Goal: Book appointment/travel/reservation

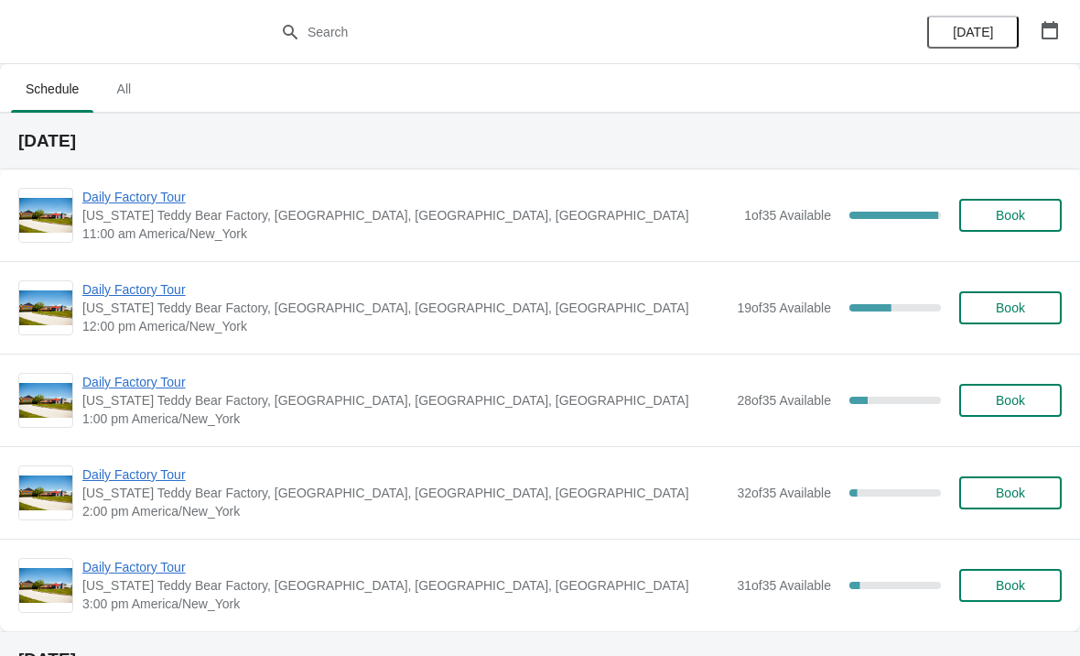
click at [168, 197] on span "Daily Factory Tour" at bounding box center [408, 197] width 653 height 18
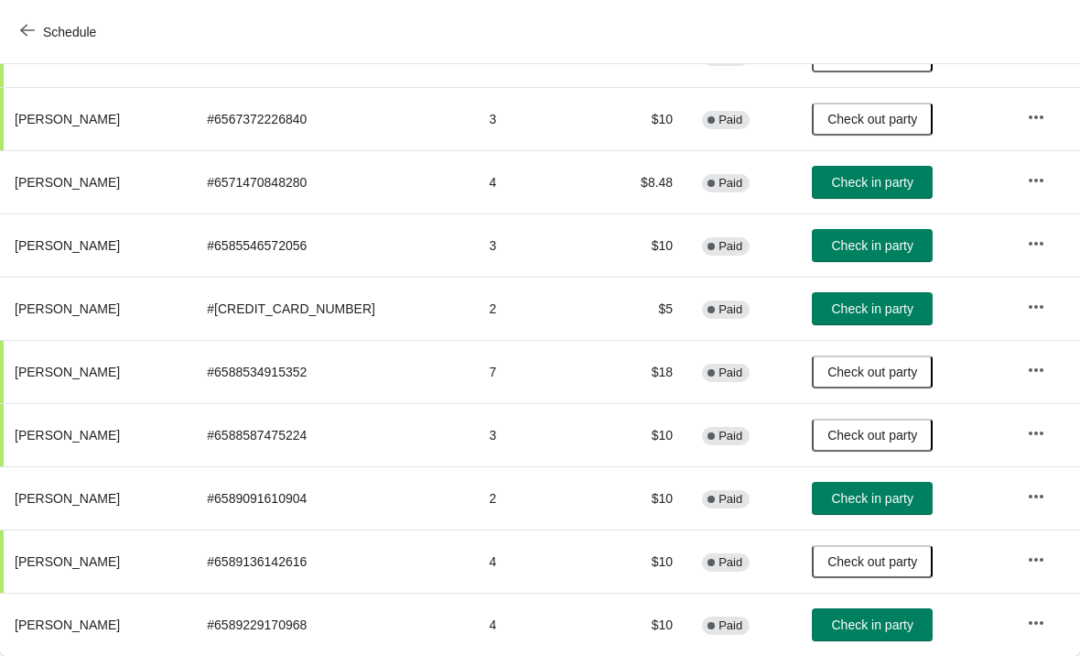
scroll to position [279, 0]
click at [840, 636] on button "Check in party" at bounding box center [872, 624] width 121 height 33
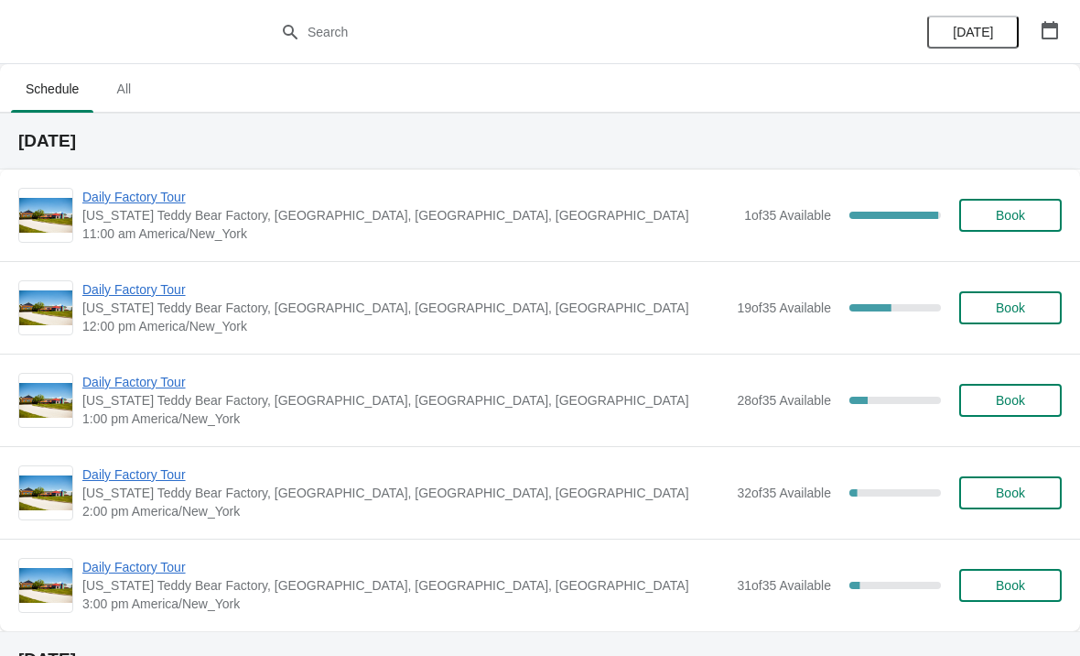
click at [176, 294] on span "Daily Factory Tour" at bounding box center [404, 289] width 645 height 18
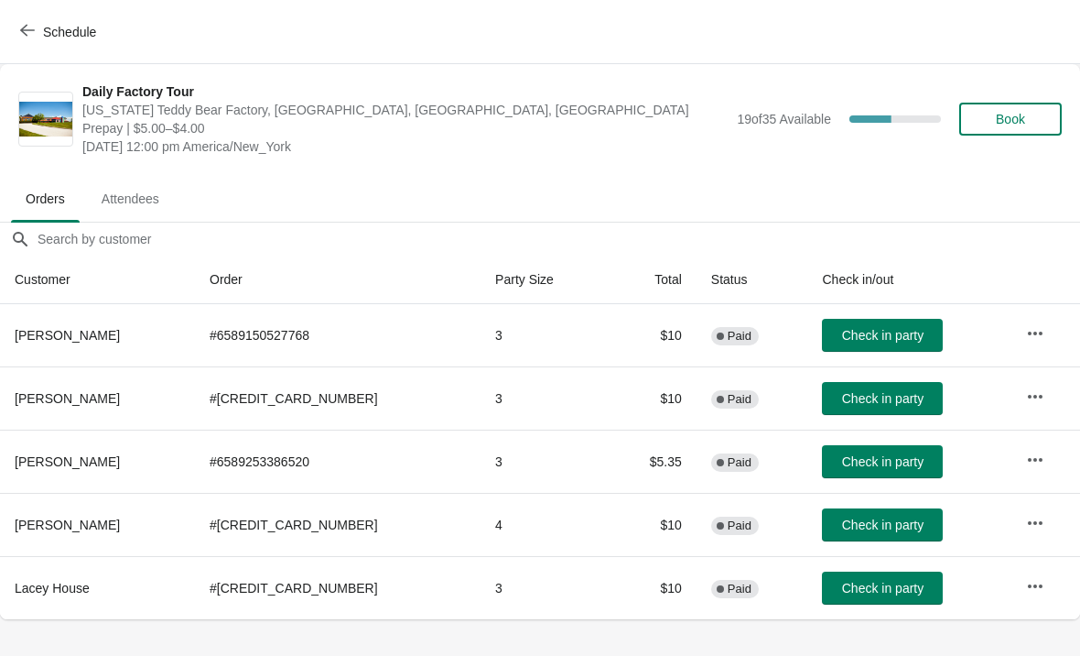
click at [27, 37] on icon "button" at bounding box center [27, 30] width 15 height 15
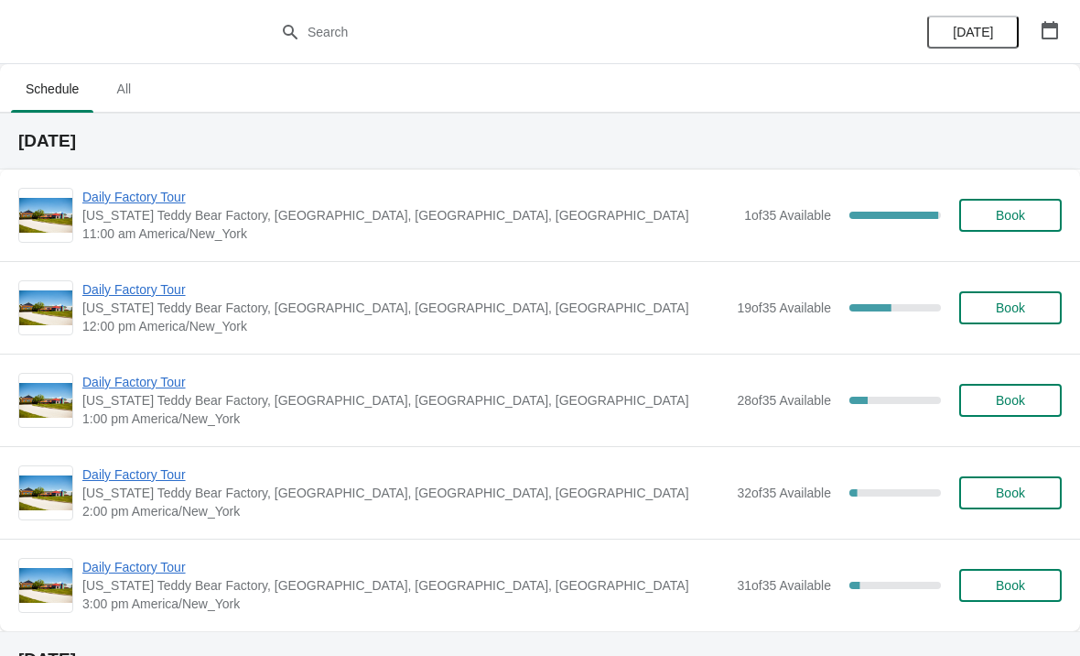
click at [166, 203] on span "Daily Factory Tour" at bounding box center [408, 197] width 653 height 18
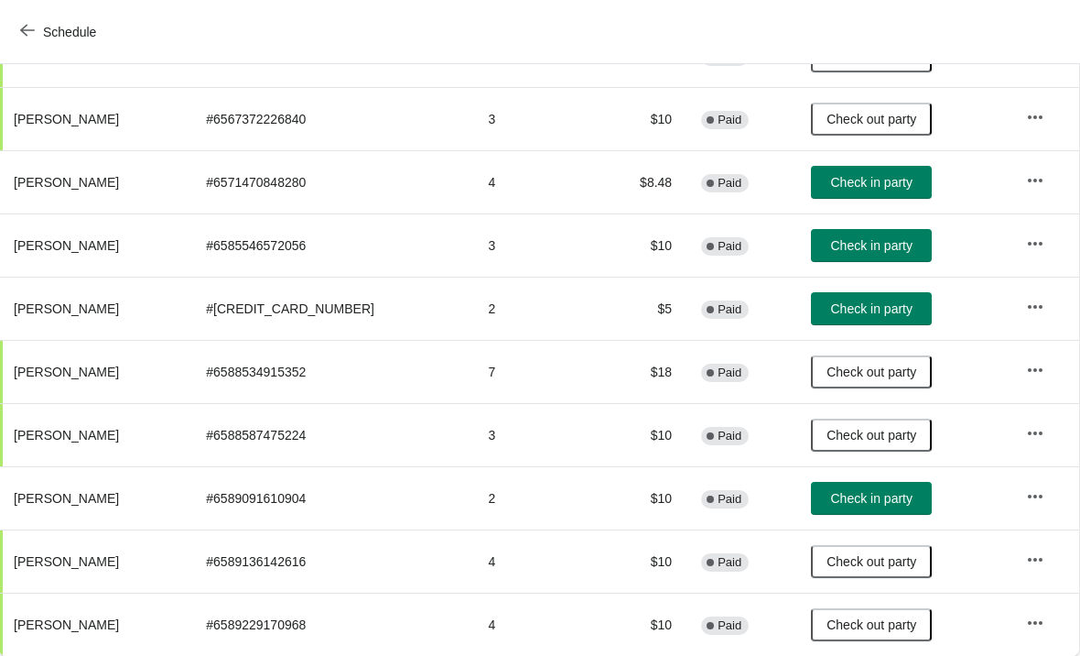
scroll to position [279, 1]
click at [858, 504] on span "Check in party" at bounding box center [871, 498] width 81 height 15
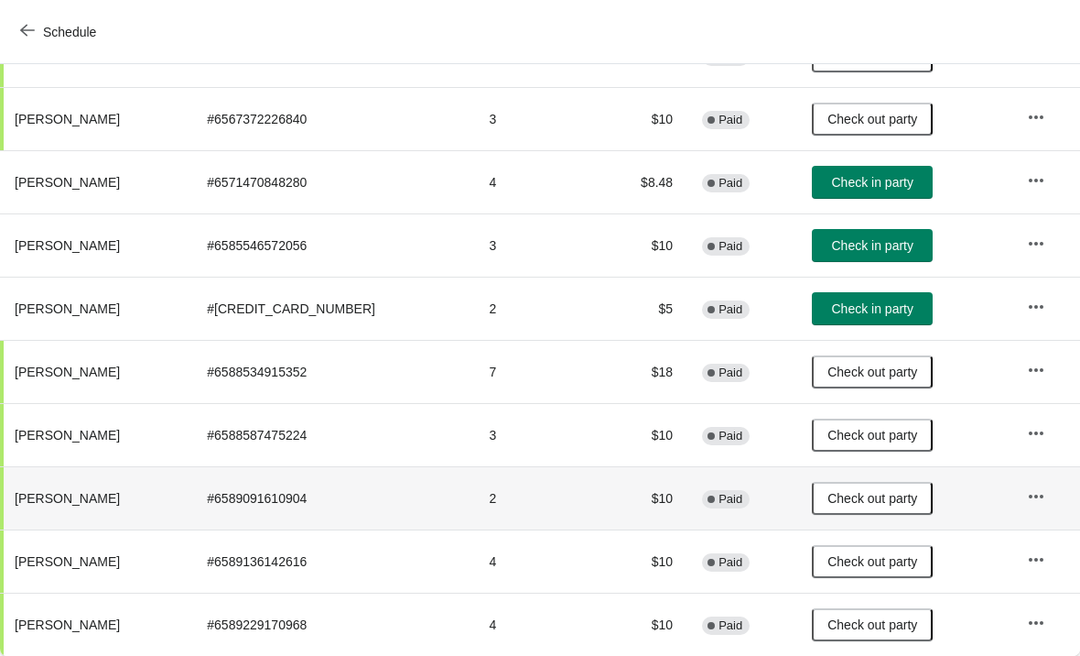
scroll to position [279, 0]
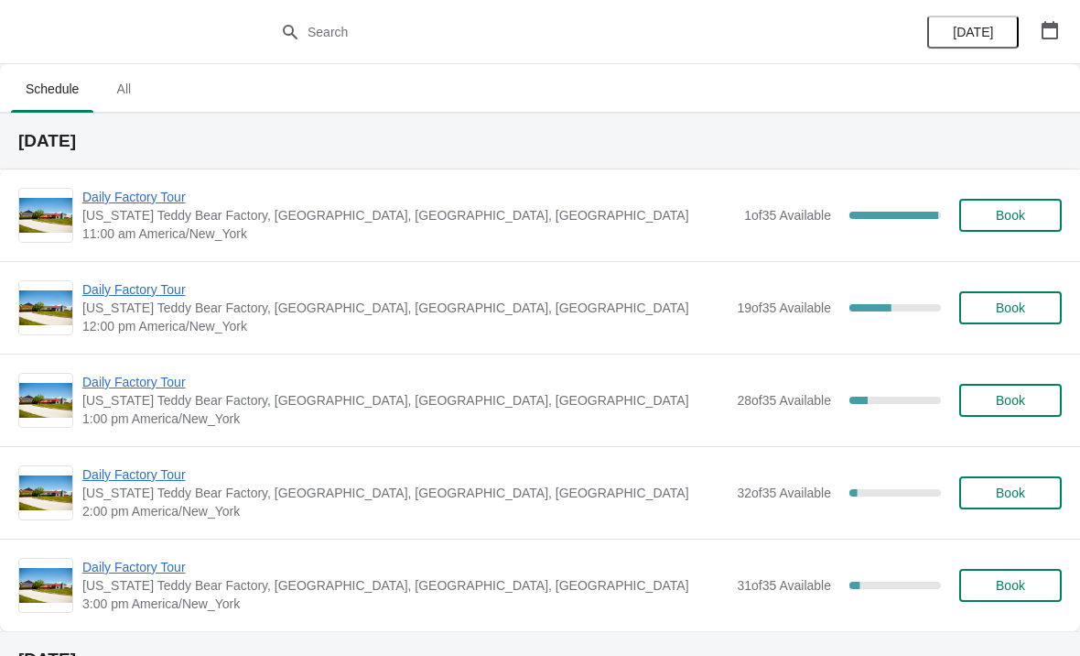
click at [158, 202] on span "Daily Factory Tour" at bounding box center [408, 197] width 653 height 18
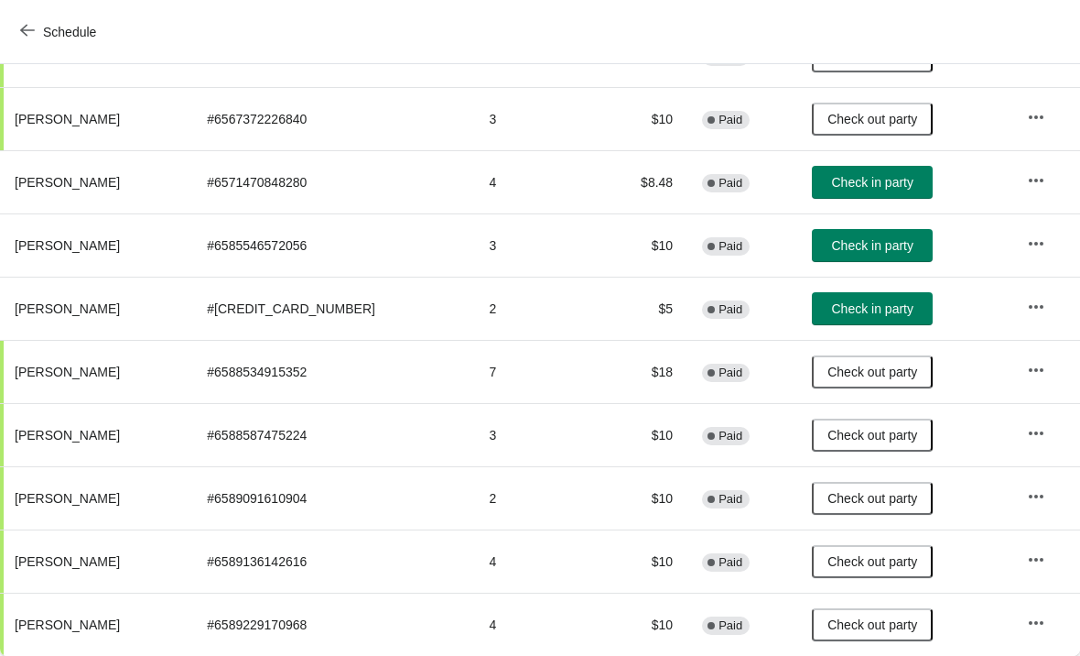
scroll to position [279, 1]
click at [12, 38] on button "Schedule" at bounding box center [60, 32] width 102 height 33
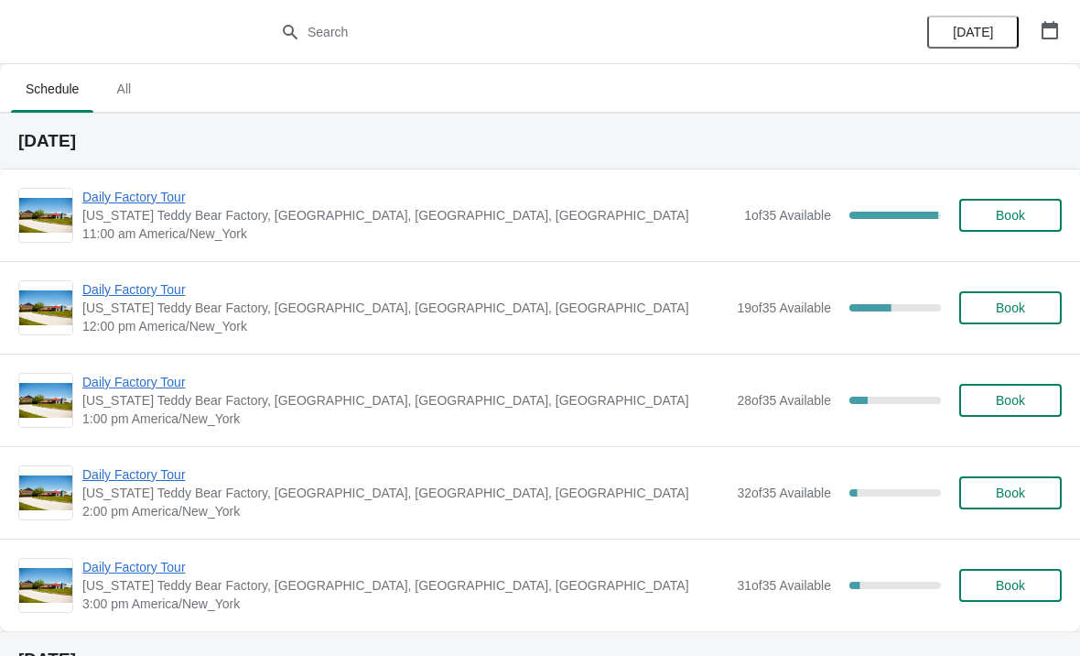
click at [172, 288] on span "Daily Factory Tour" at bounding box center [404, 289] width 645 height 18
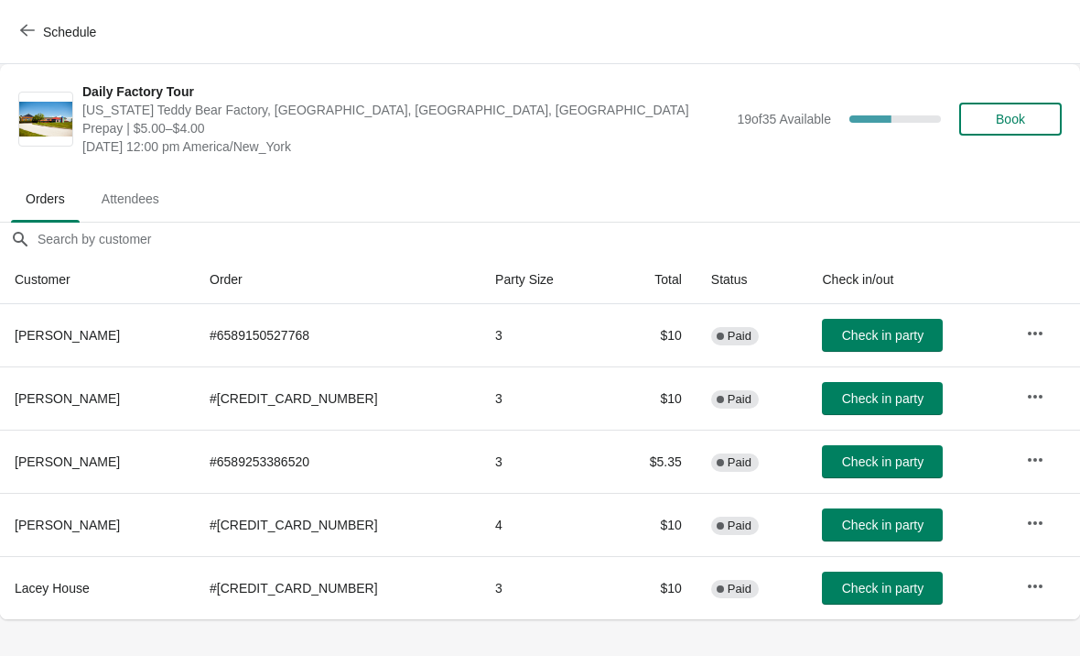
click at [42, 24] on span "Schedule" at bounding box center [60, 31] width 72 height 17
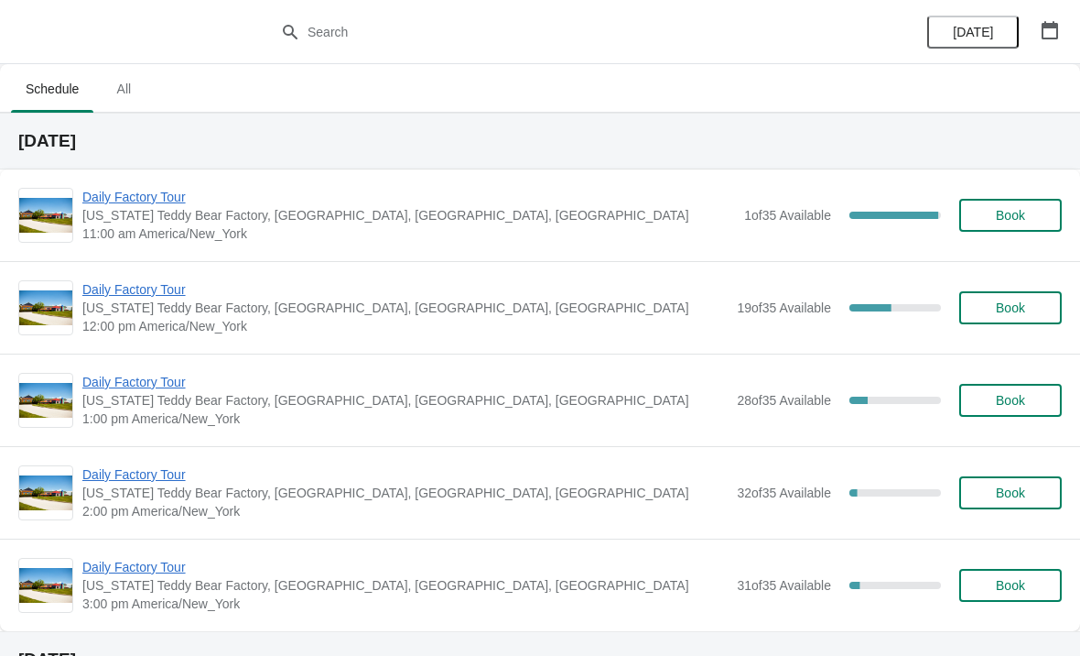
click at [157, 389] on span "Daily Factory Tour" at bounding box center [404, 382] width 645 height 18
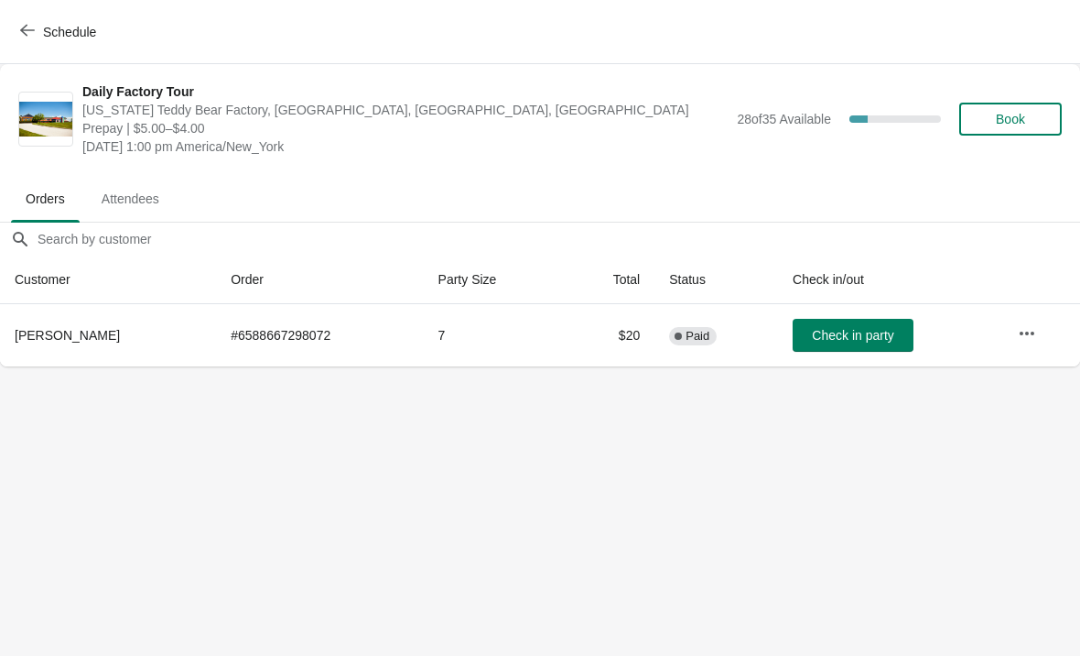
click at [34, 41] on button "Schedule" at bounding box center [60, 32] width 102 height 33
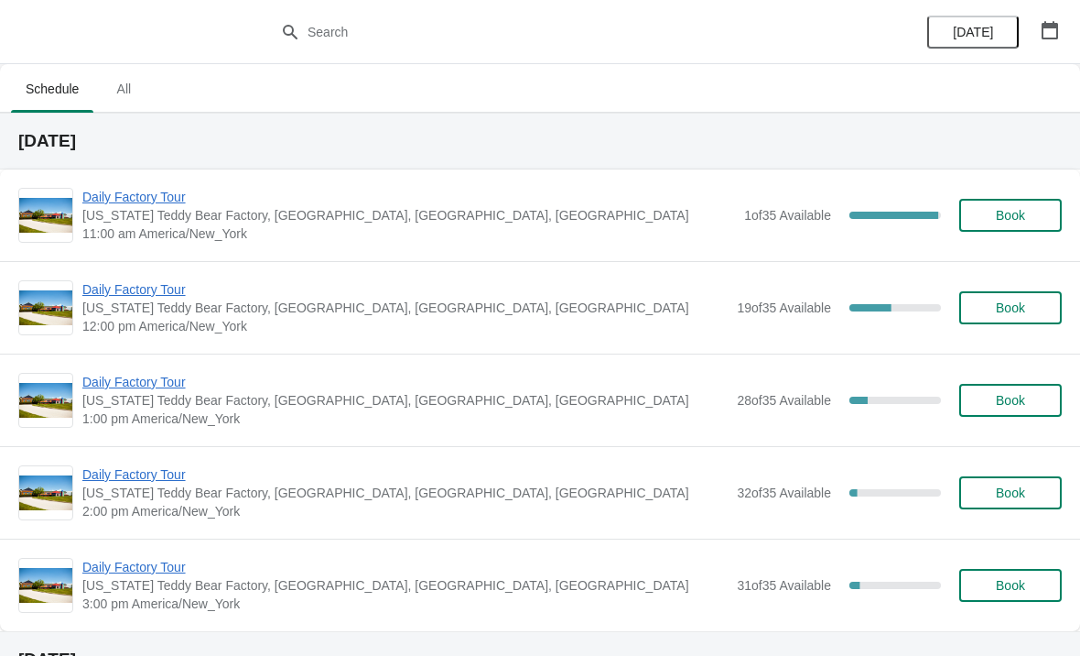
click at [172, 192] on span "Daily Factory Tour" at bounding box center [408, 197] width 653 height 18
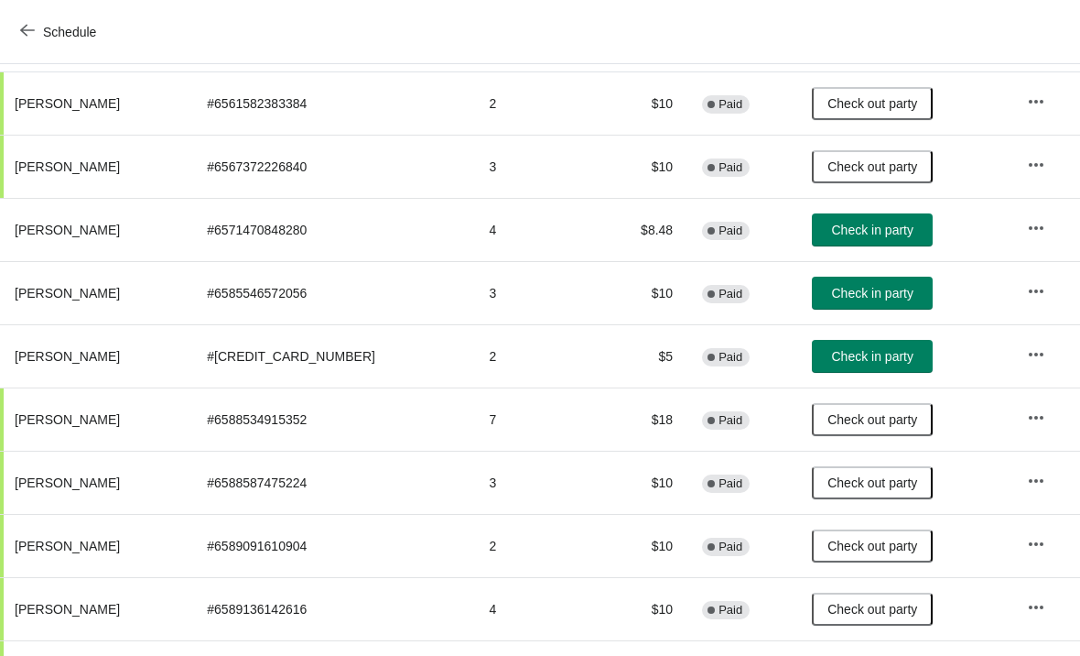
scroll to position [233, 0]
click at [13, 25] on button "Schedule" at bounding box center [60, 32] width 102 height 33
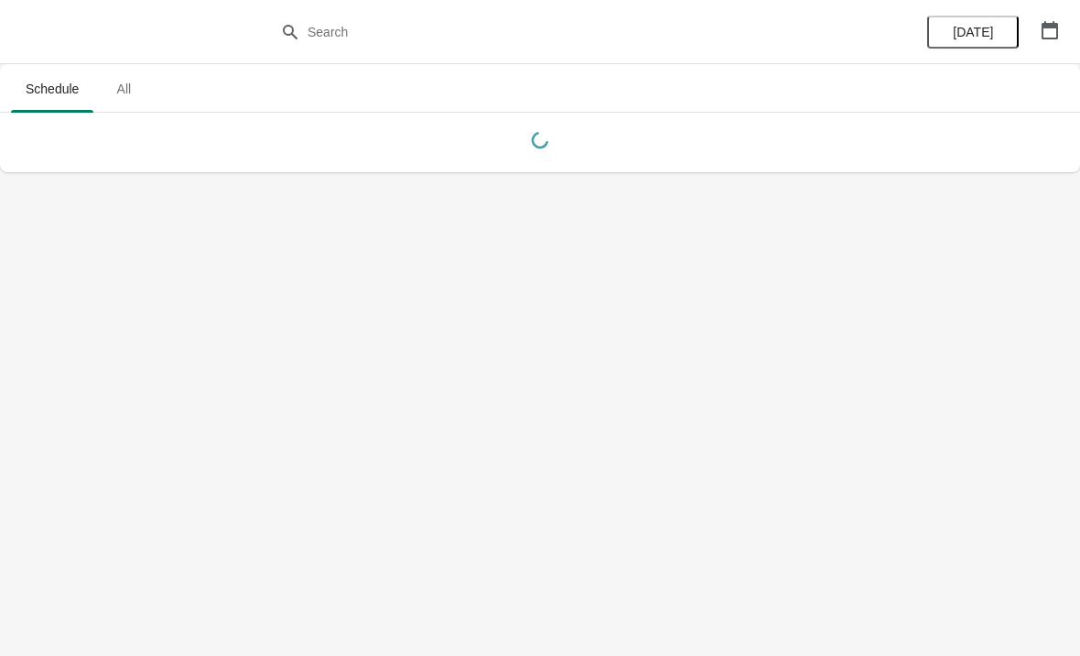
scroll to position [0, 0]
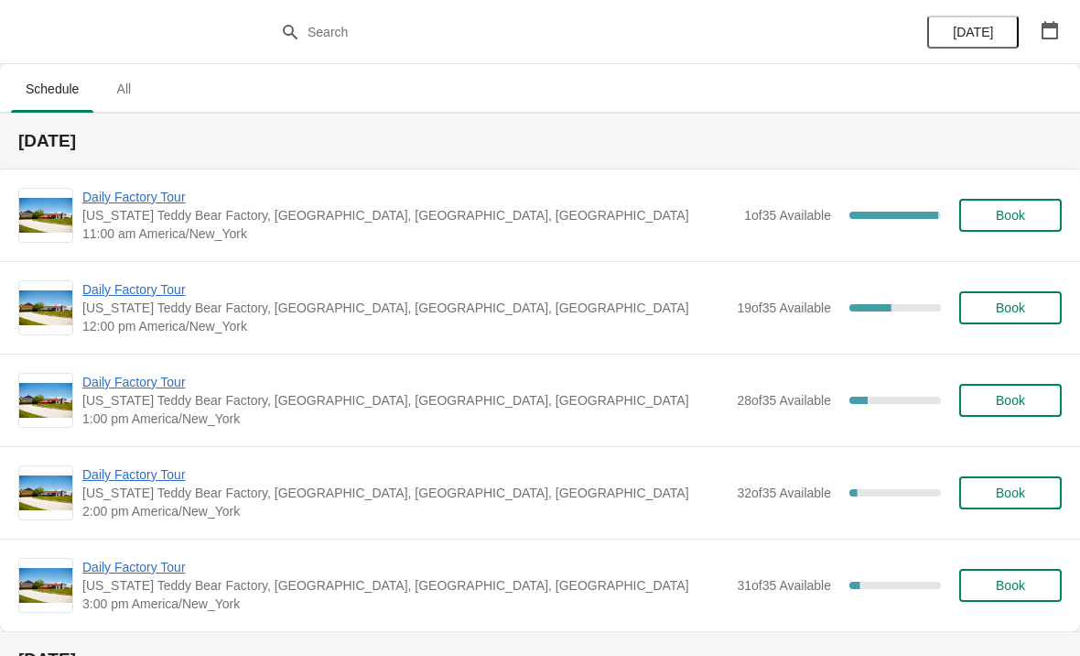
click at [117, 298] on span "Daily Factory Tour" at bounding box center [404, 289] width 645 height 18
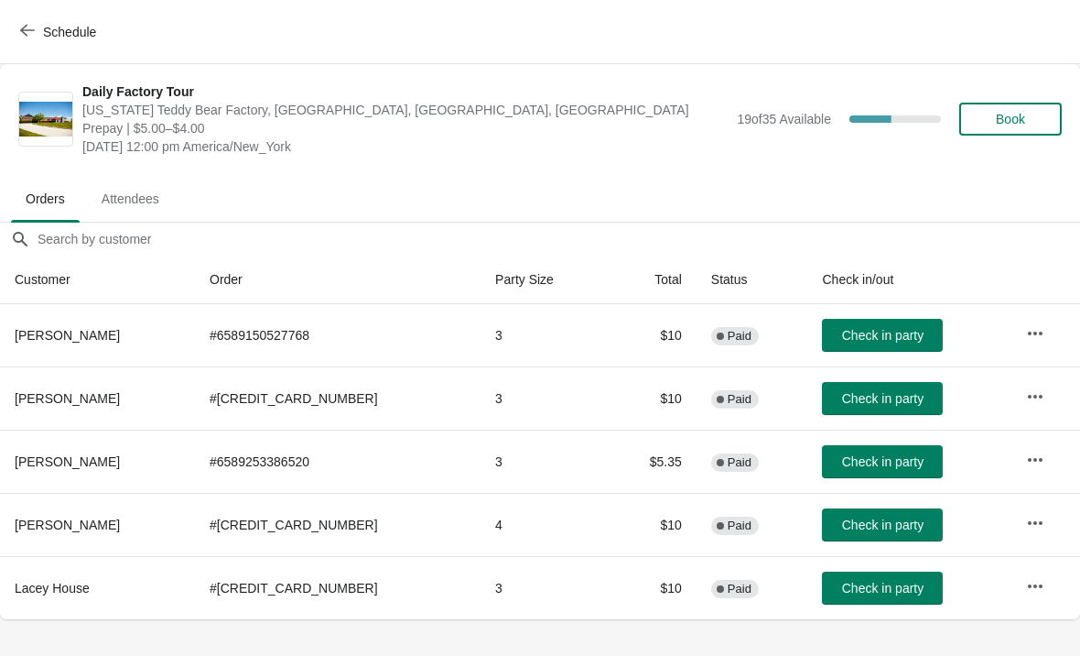
click at [18, 36] on button "Schedule" at bounding box center [60, 32] width 102 height 33
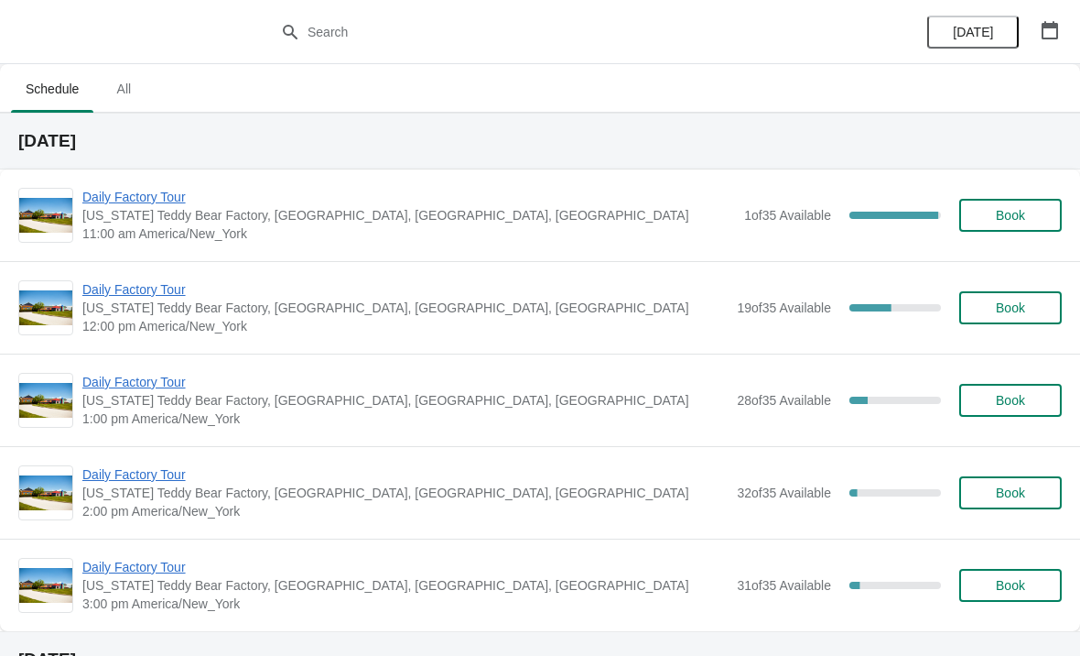
click at [118, 387] on span "Daily Factory Tour" at bounding box center [404, 382] width 645 height 18
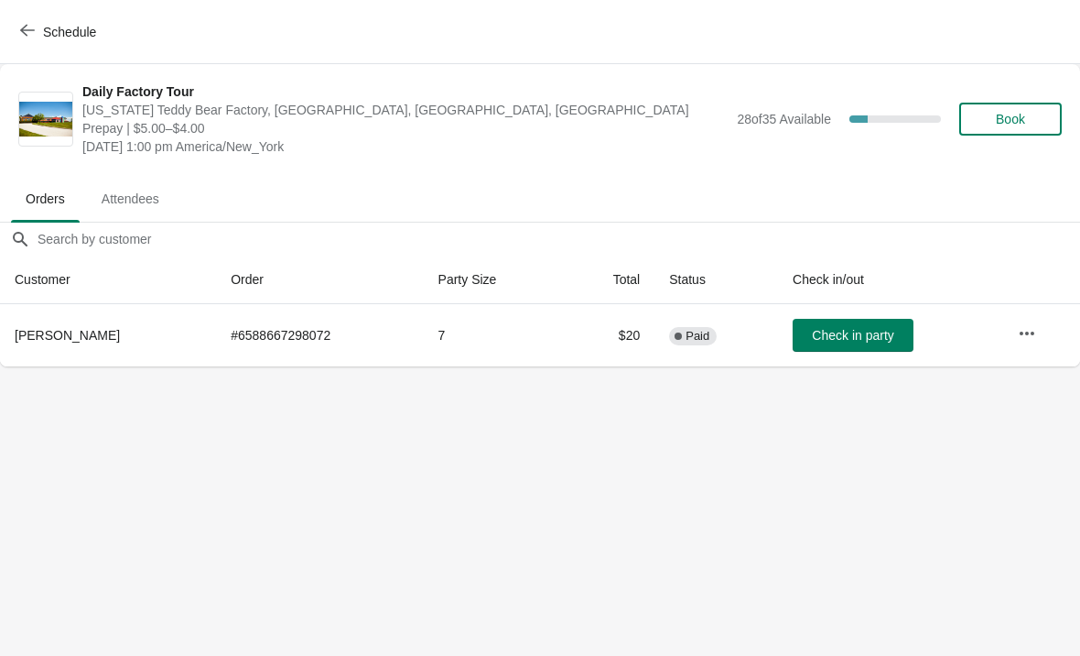
click at [16, 42] on button "Schedule" at bounding box center [60, 32] width 102 height 33
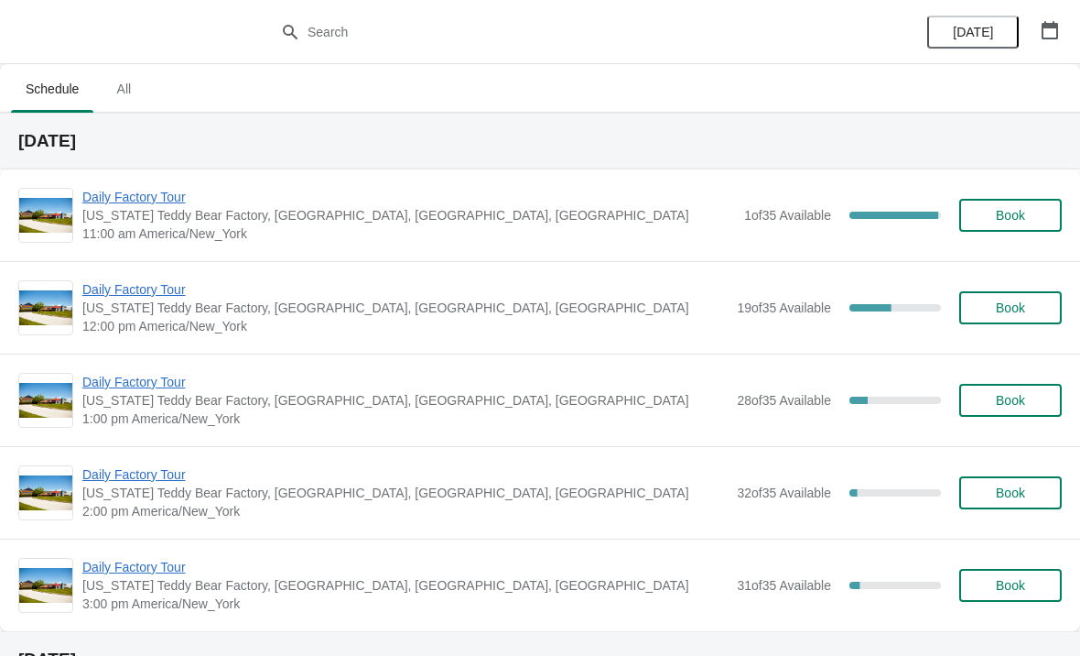
click at [119, 483] on span "Daily Factory Tour" at bounding box center [404, 474] width 645 height 18
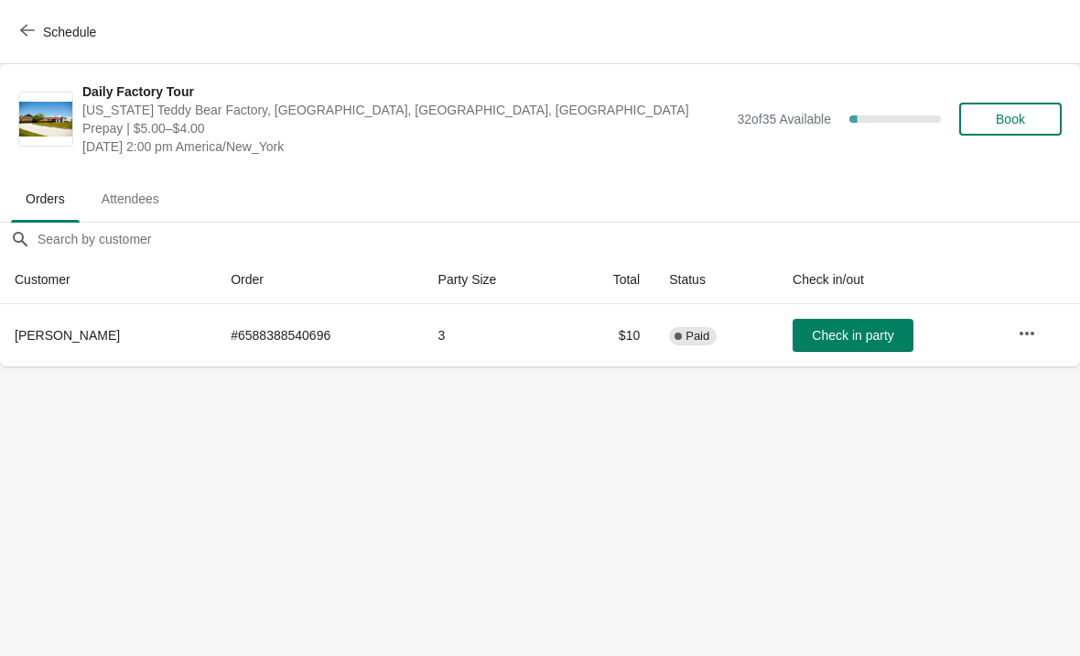
click at [30, 38] on span "button" at bounding box center [27, 31] width 15 height 17
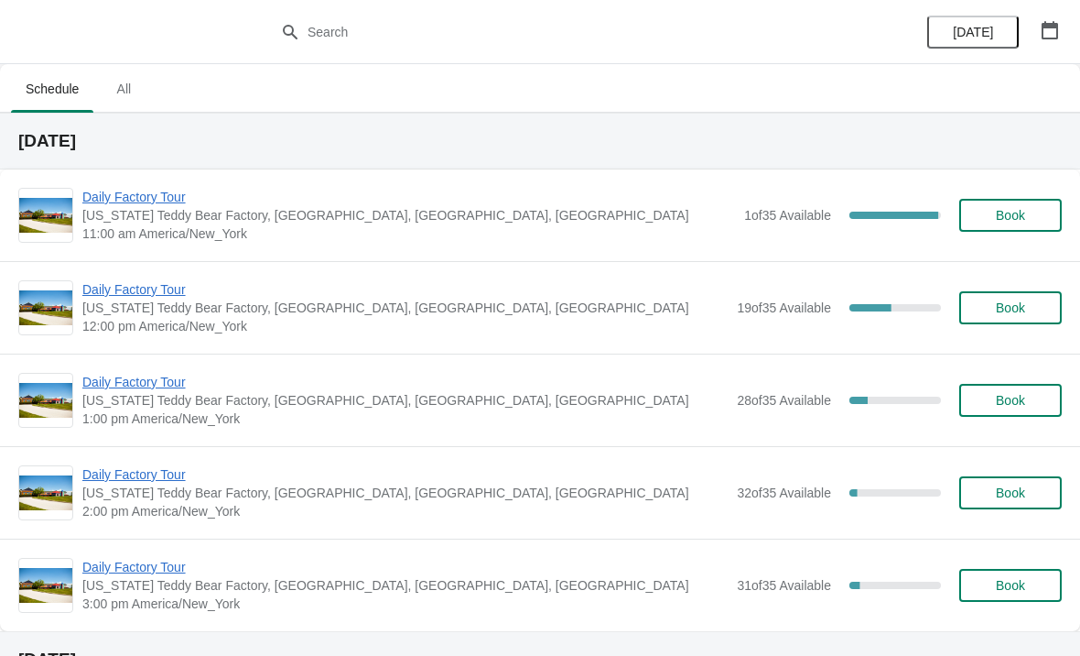
click at [119, 568] on span "Daily Factory Tour" at bounding box center [404, 567] width 645 height 18
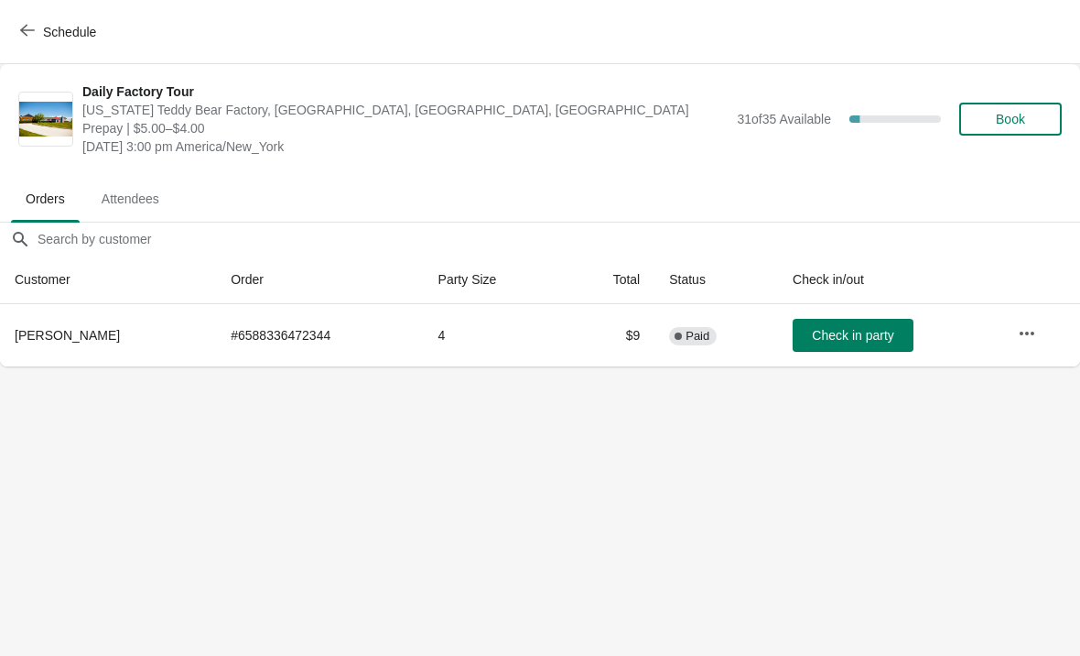
click at [21, 26] on icon "button" at bounding box center [27, 30] width 15 height 15
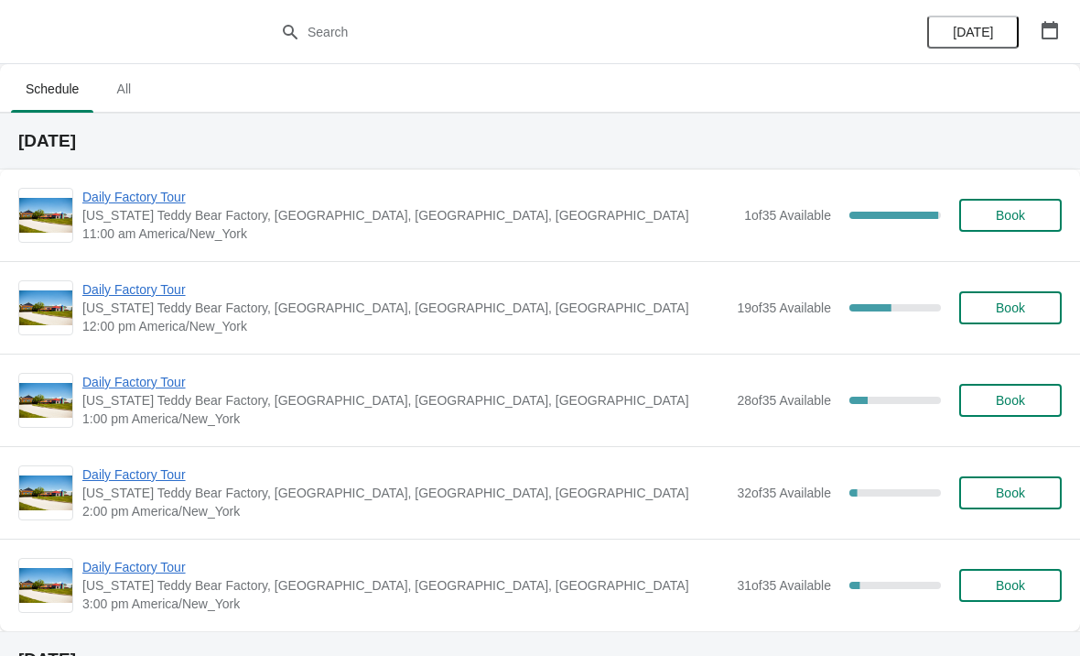
click at [120, 196] on span "Daily Factory Tour" at bounding box center [408, 197] width 653 height 18
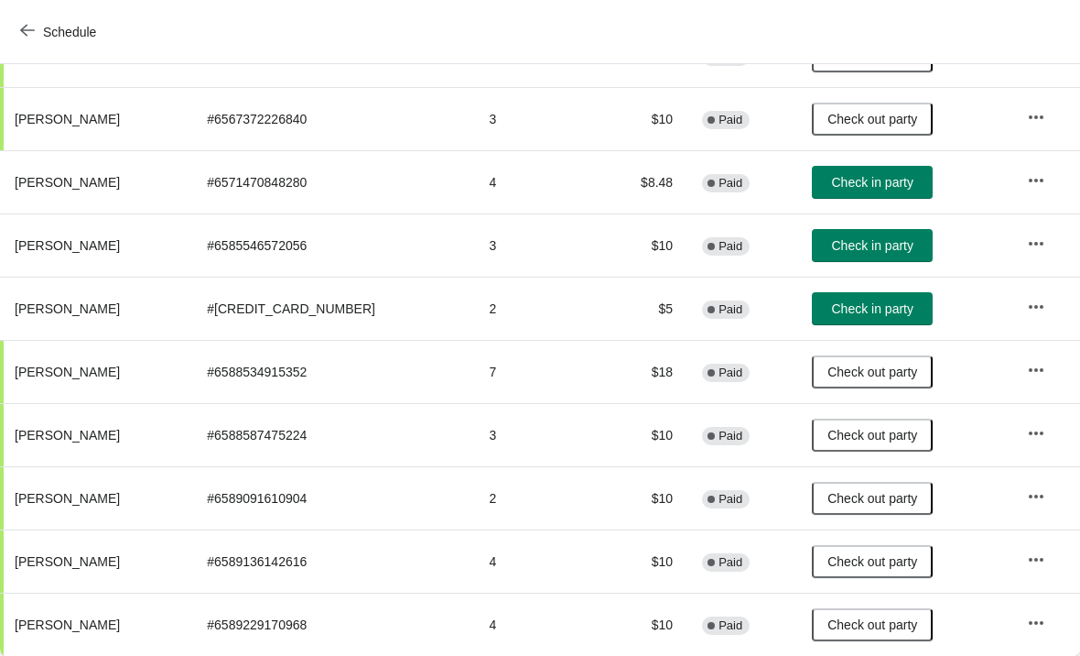
scroll to position [279, 0]
click at [26, 32] on icon "button" at bounding box center [27, 30] width 15 height 15
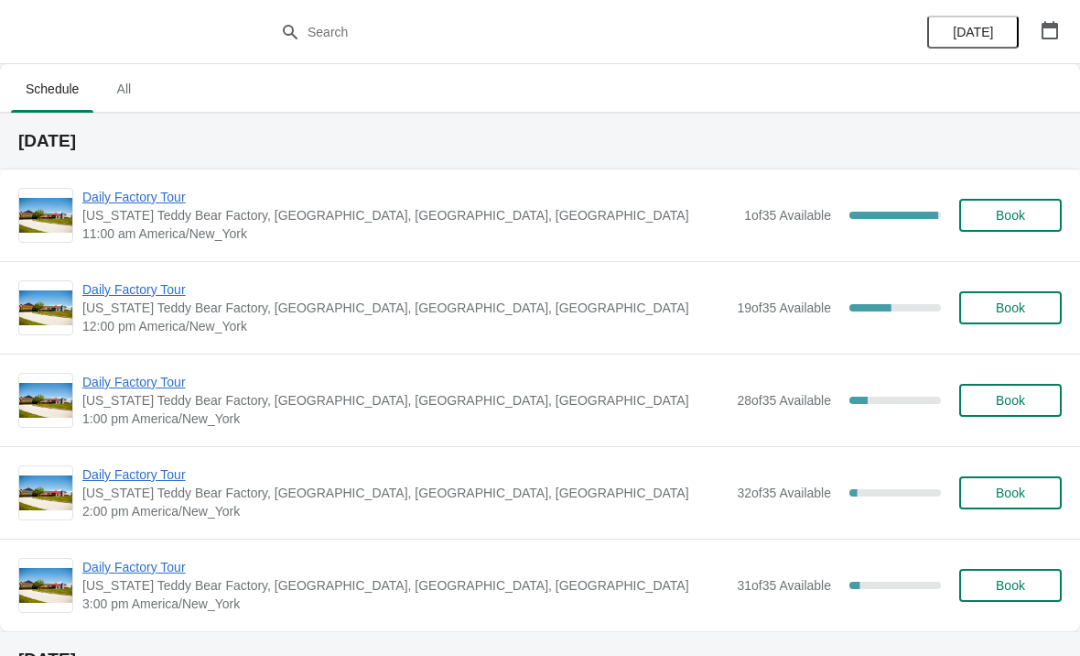
click at [125, 297] on span "Daily Factory Tour" at bounding box center [404, 289] width 645 height 18
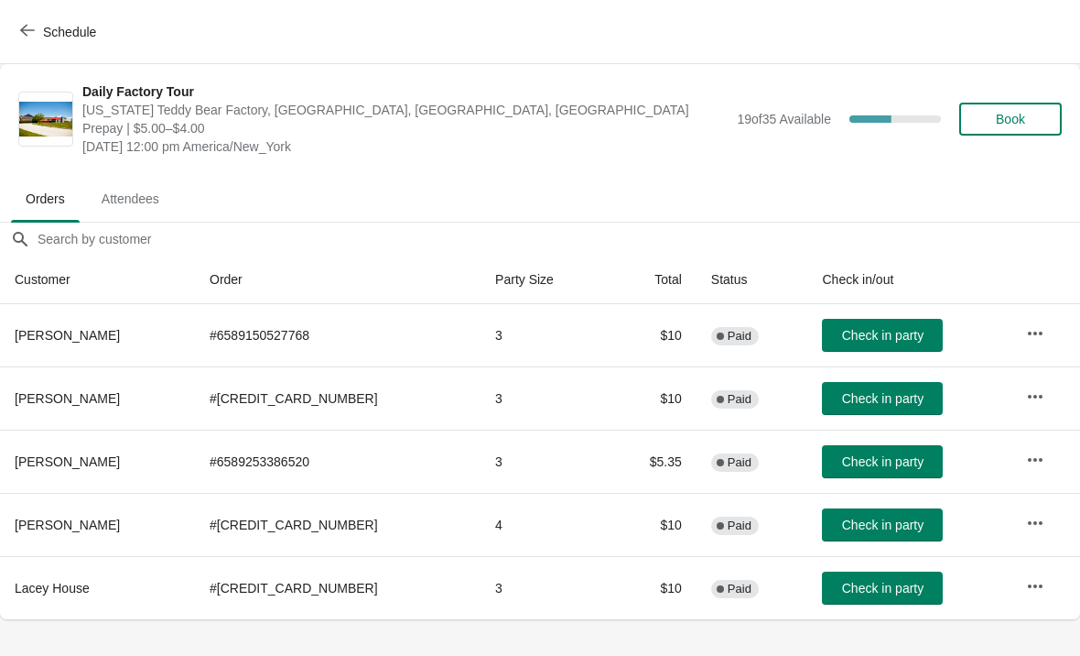
click at [841, 600] on button "Check in party" at bounding box center [882, 587] width 121 height 33
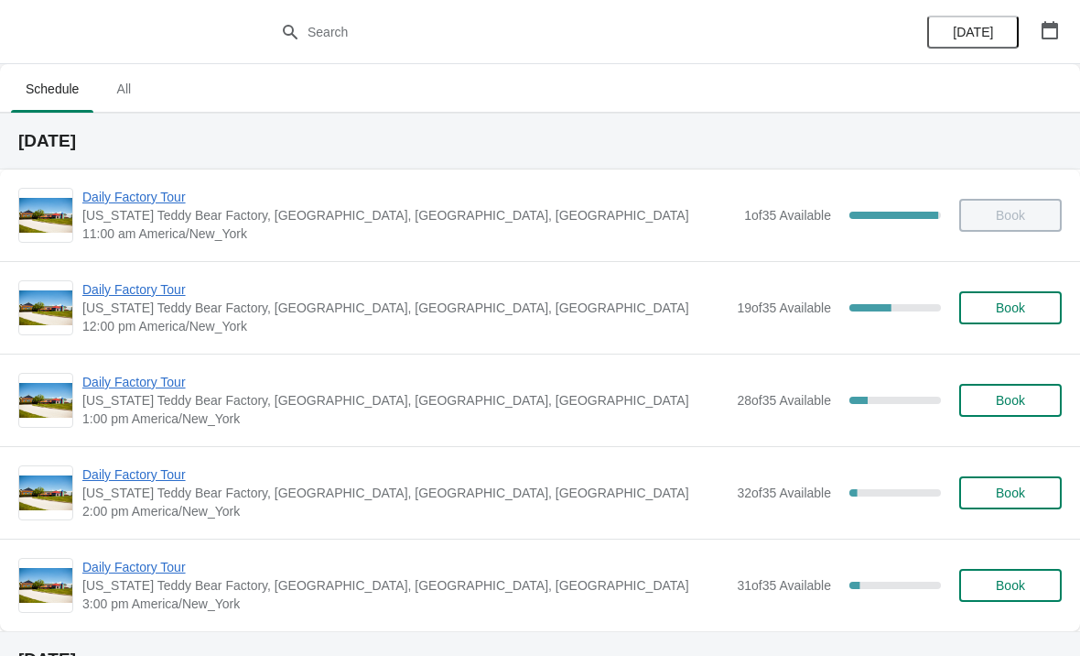
click at [115, 291] on span "Daily Factory Tour" at bounding box center [404, 289] width 645 height 18
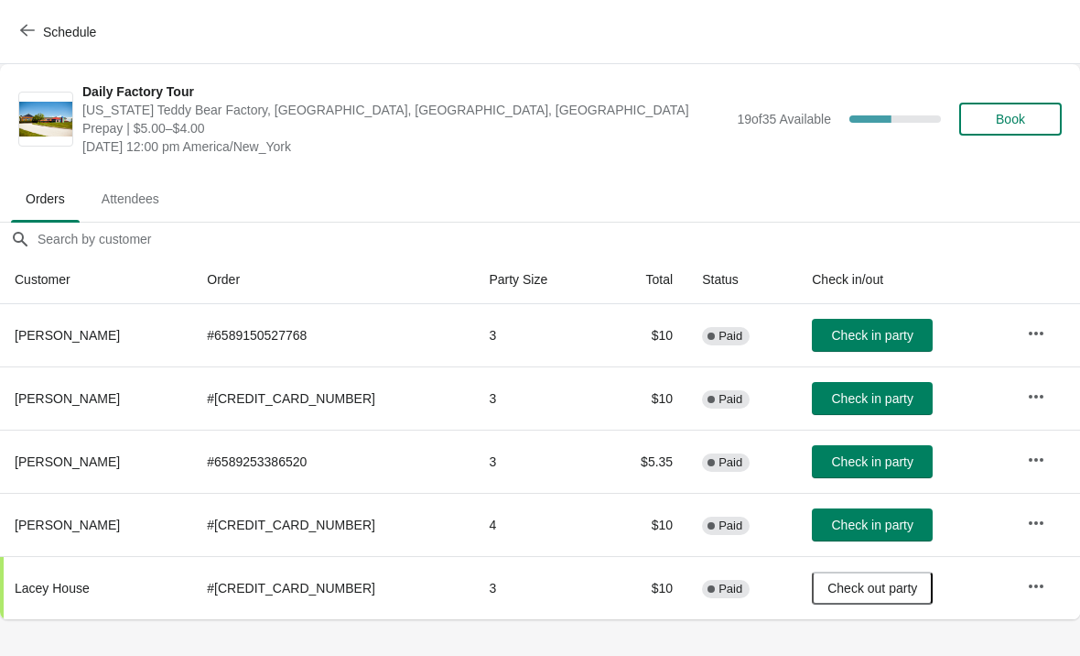
click at [59, 6] on div "Schedule" at bounding box center [540, 32] width 1080 height 64
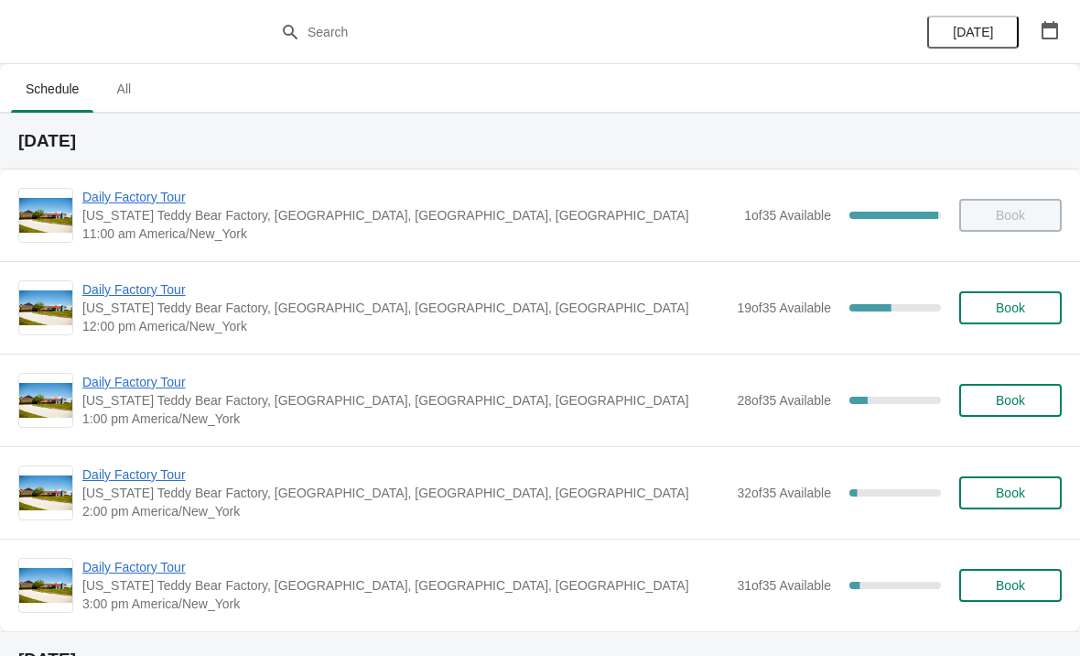
click at [167, 195] on span "Daily Factory Tour" at bounding box center [408, 197] width 653 height 18
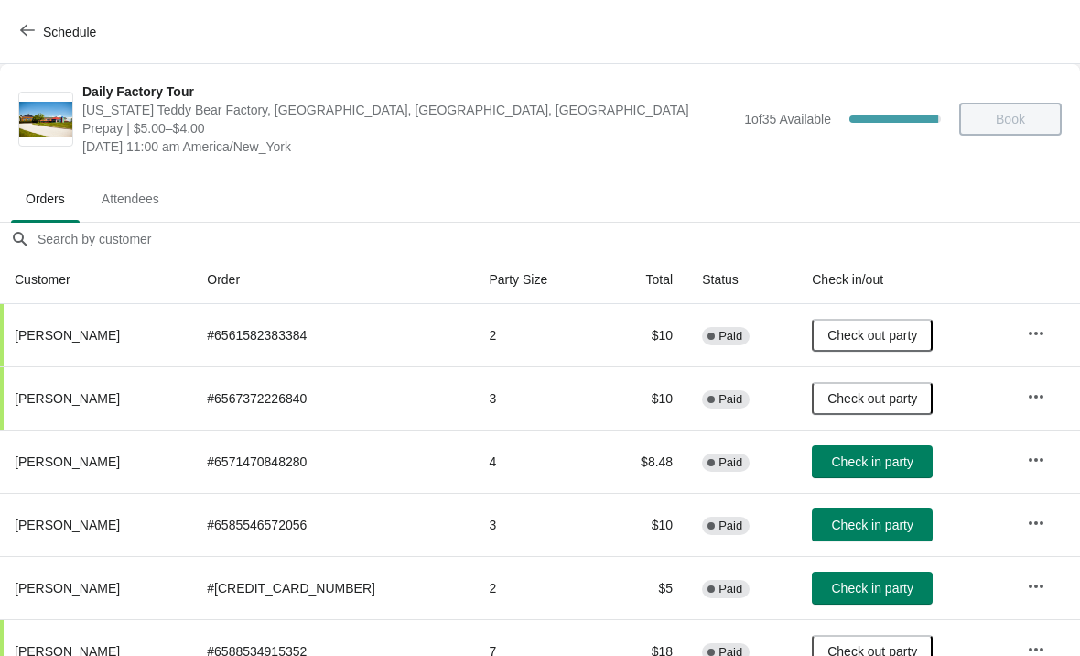
click at [881, 461] on span "Check in party" at bounding box center [872, 461] width 81 height 15
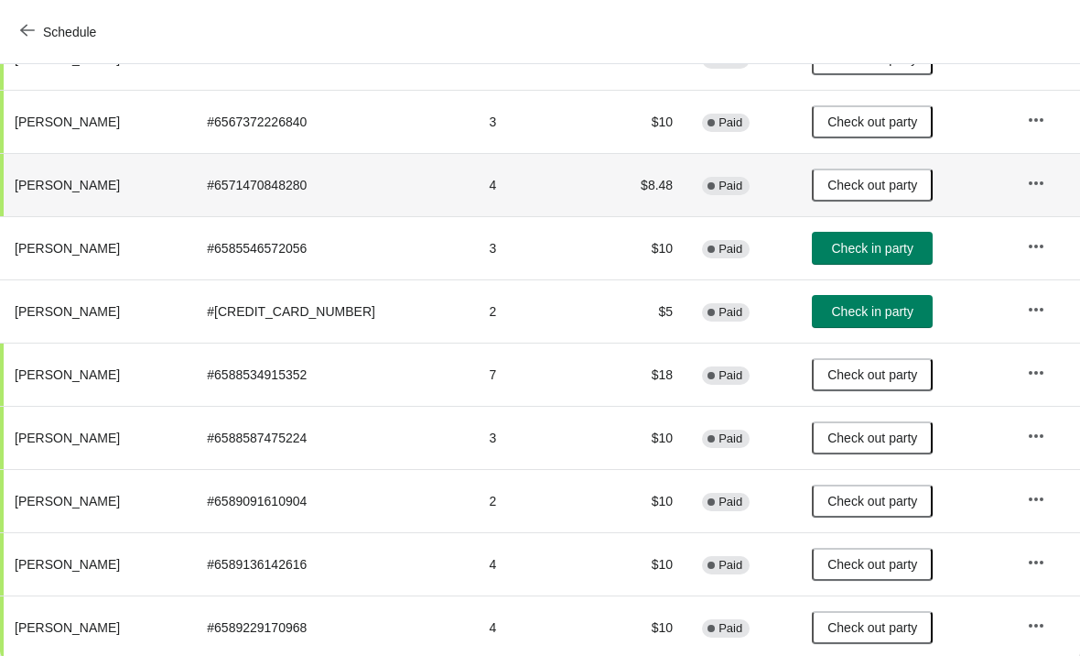
scroll to position [278, 0]
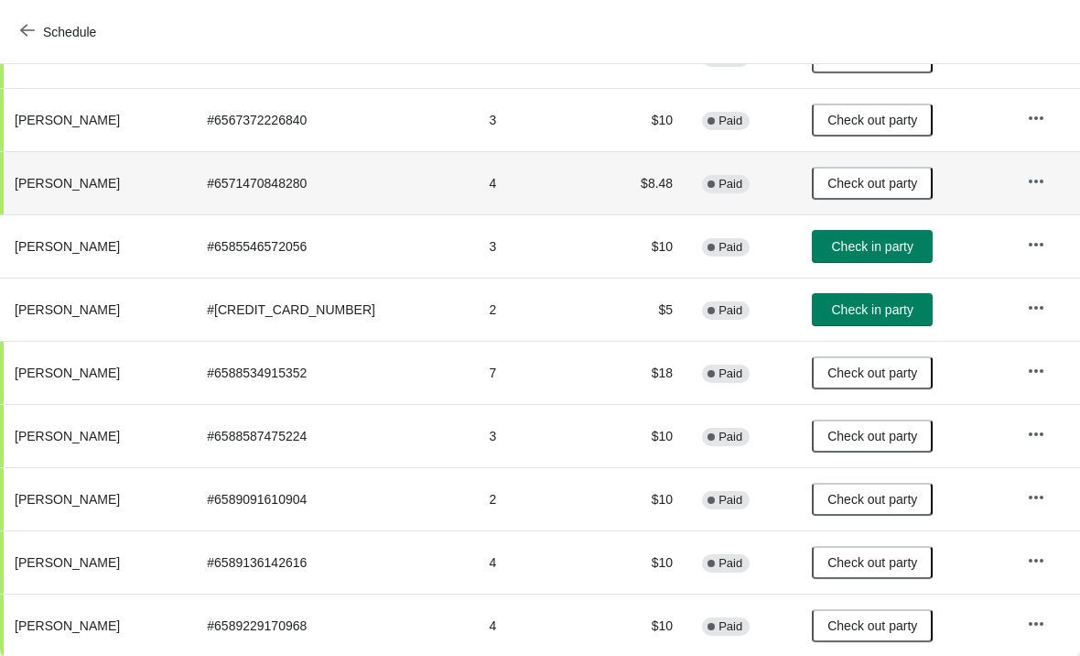
click at [38, 45] on button "Schedule" at bounding box center [60, 32] width 102 height 33
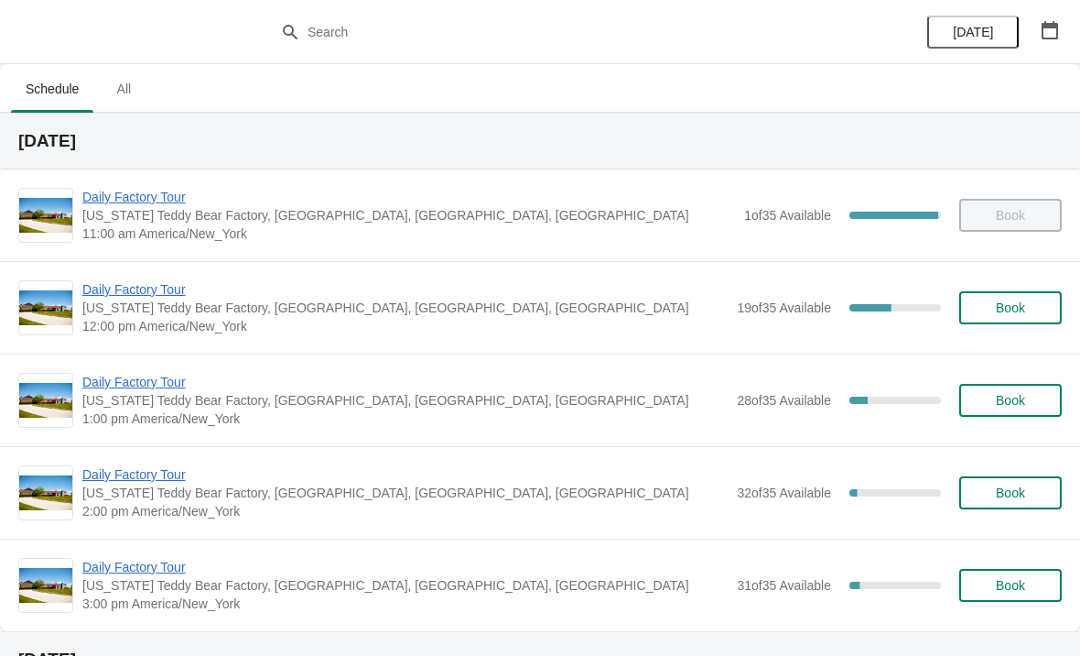
click at [136, 296] on span "Daily Factory Tour" at bounding box center [404, 289] width 645 height 18
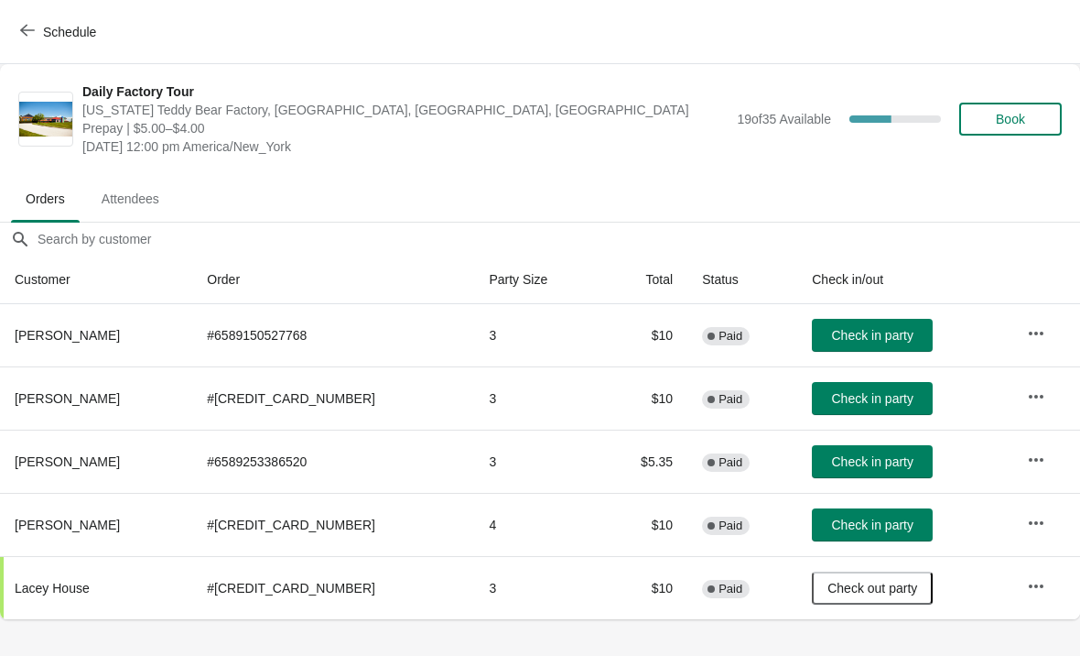
click at [892, 338] on span "Check in party" at bounding box center [872, 335] width 81 height 15
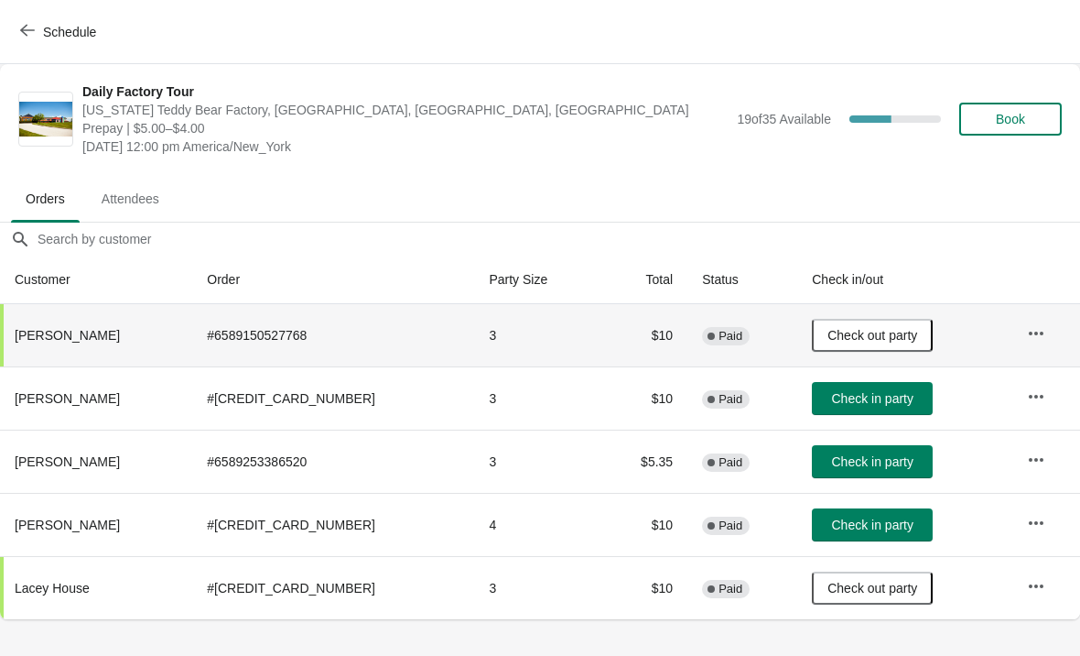
click at [824, 540] on button "Check in party" at bounding box center [872, 524] width 121 height 33
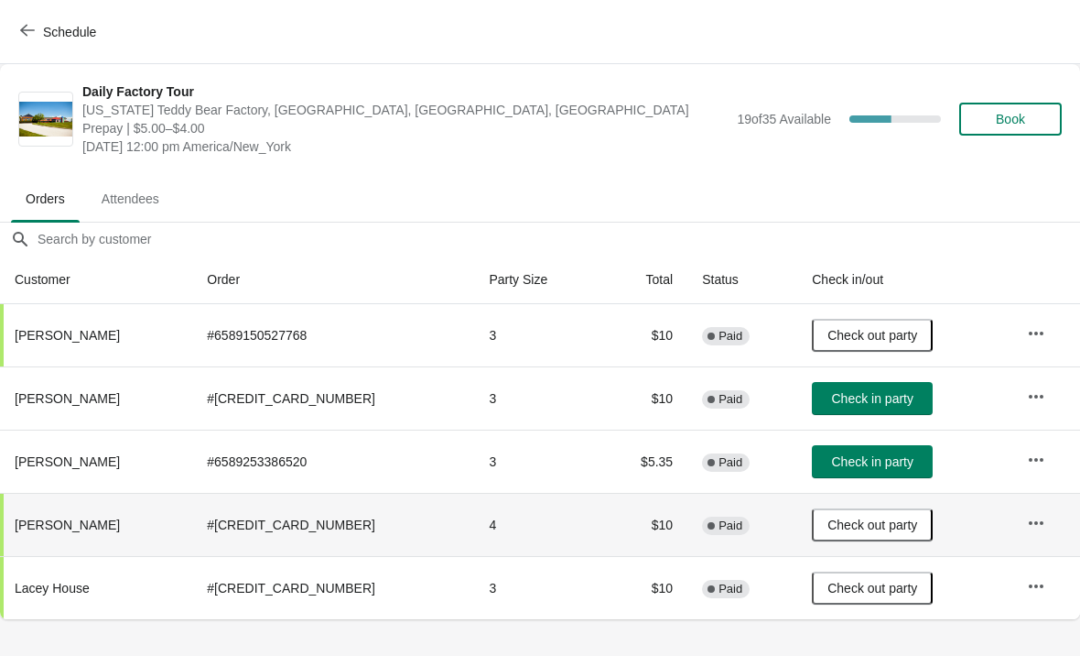
click at [878, 398] on span "Check in party" at bounding box center [872, 398] width 81 height 15
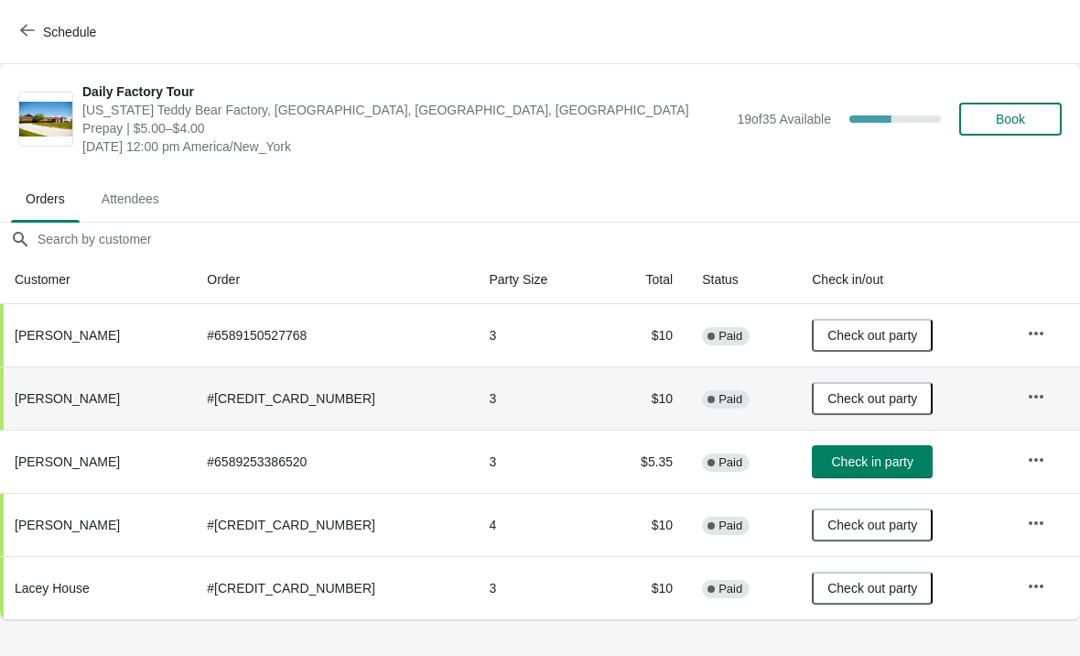
click at [853, 466] on span "Check in party" at bounding box center [872, 461] width 81 height 15
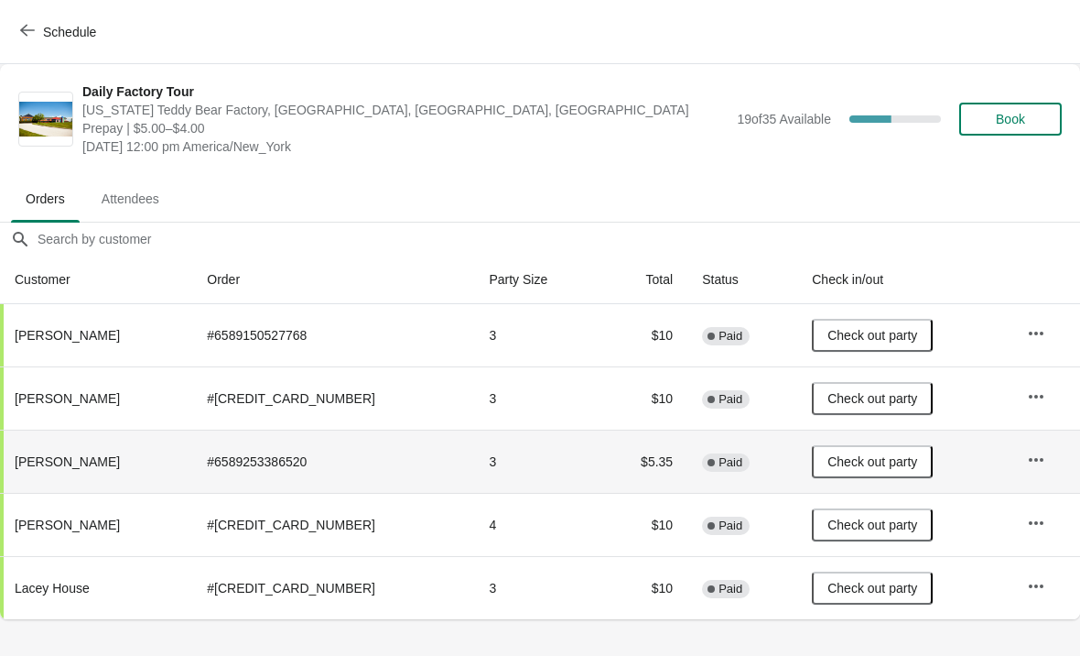
click at [30, 38] on span "button" at bounding box center [27, 31] width 15 height 17
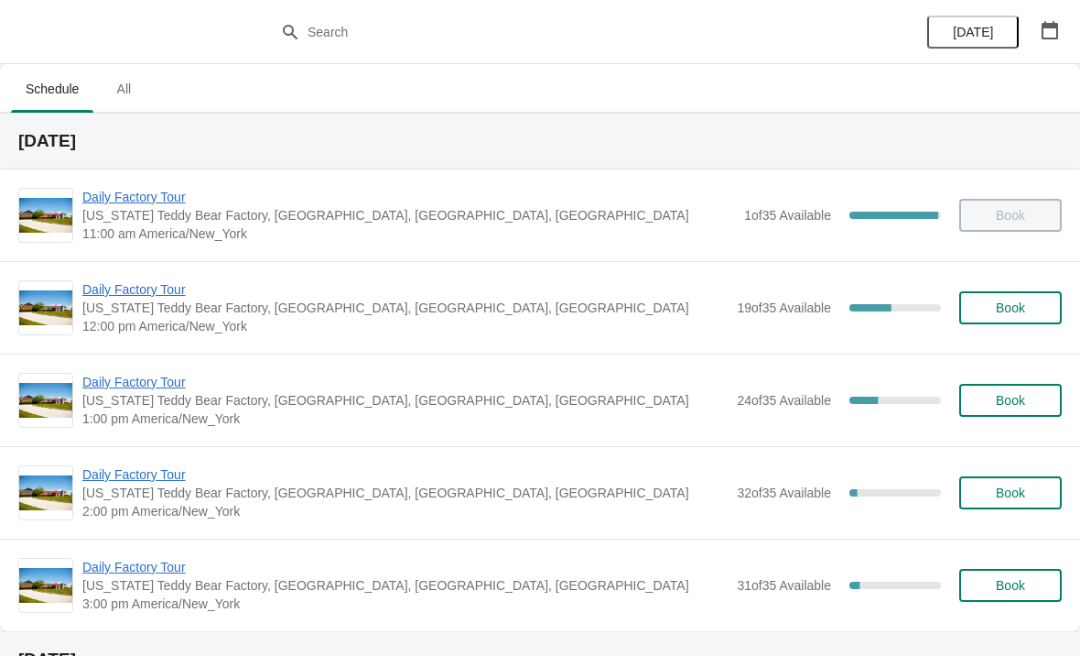
click at [155, 292] on span "Daily Factory Tour" at bounding box center [404, 289] width 645 height 18
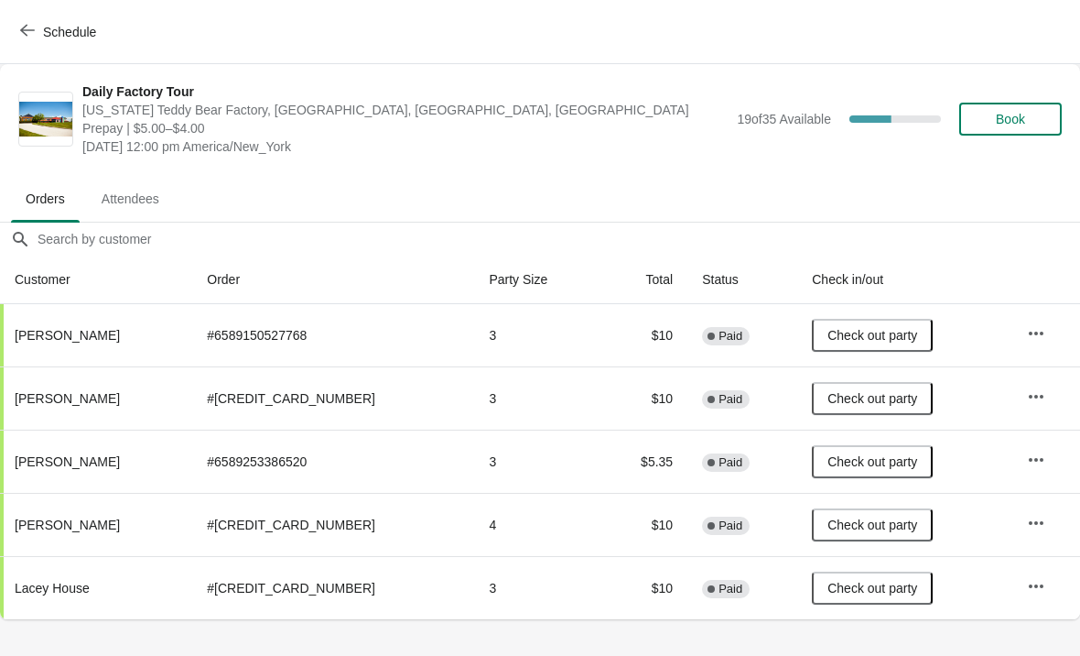
click at [34, 23] on icon "button" at bounding box center [27, 30] width 15 height 15
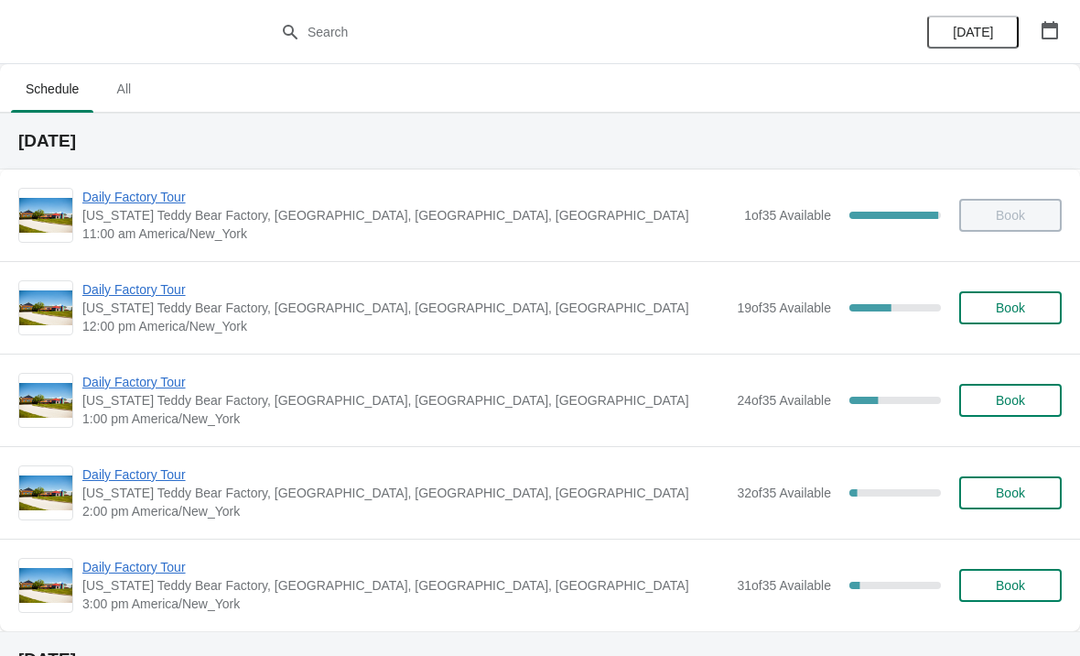
click at [157, 569] on span "Daily Factory Tour" at bounding box center [404, 567] width 645 height 18
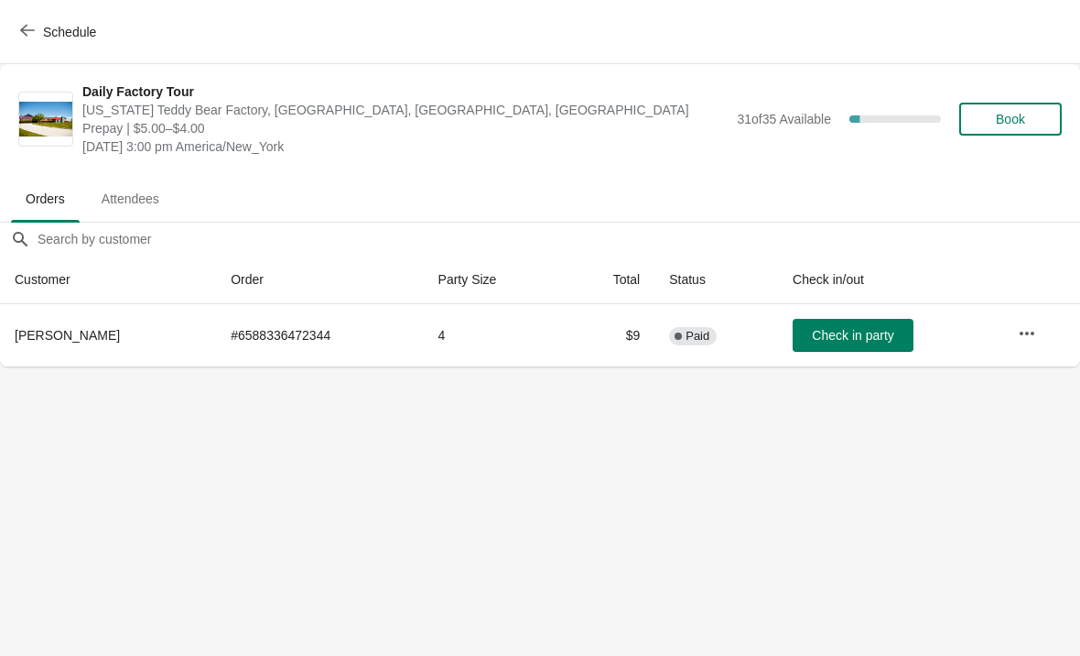
click at [1027, 335] on icon "button" at bounding box center [1027, 333] width 18 height 18
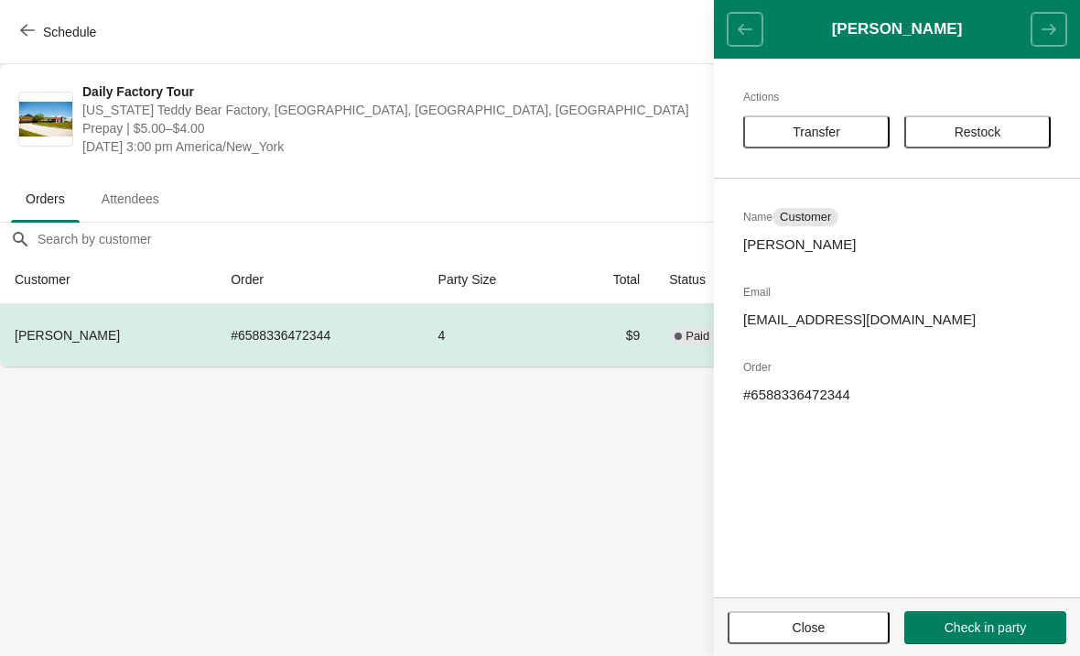
click at [838, 131] on span "Transfer" at bounding box center [817, 132] width 48 height 15
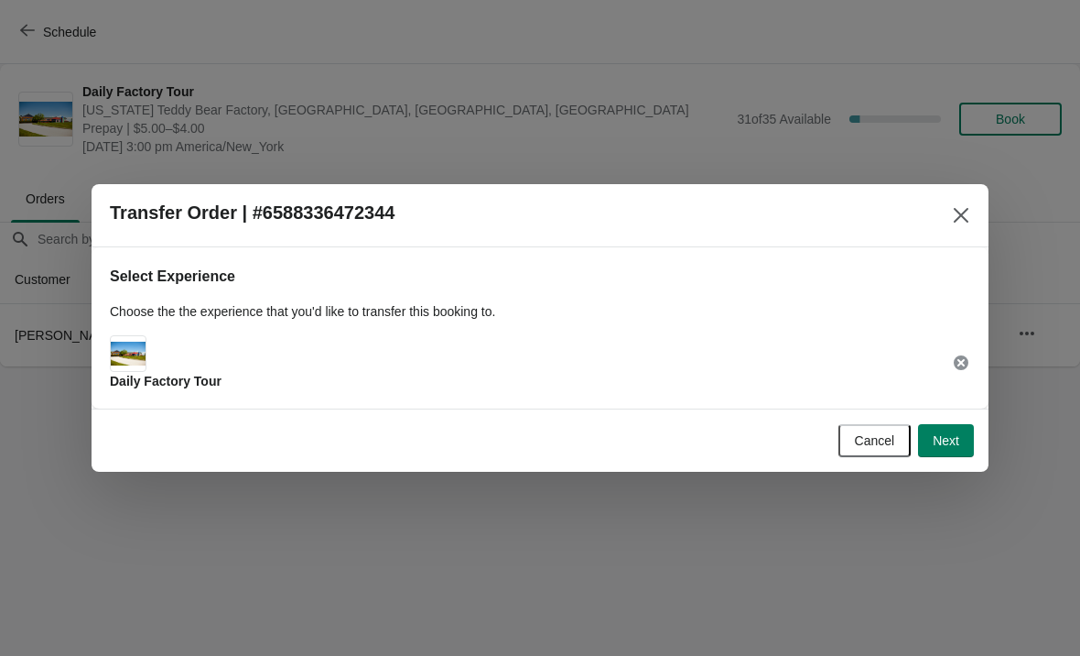
click at [955, 437] on span "Next" at bounding box center [946, 440] width 27 height 15
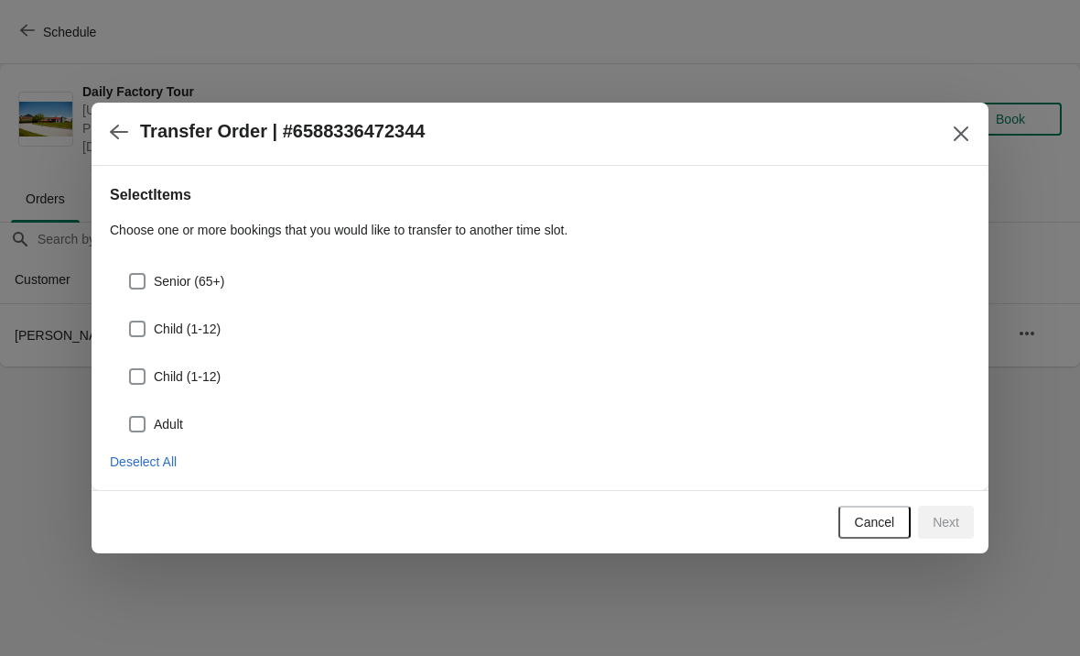
click at [151, 271] on label "Senior (65+)" at bounding box center [176, 281] width 96 height 26
click at [130, 273] on input "Senior (65+)" at bounding box center [129, 273] width 1 height 1
checkbox input "true"
select select "Senior (65+)"
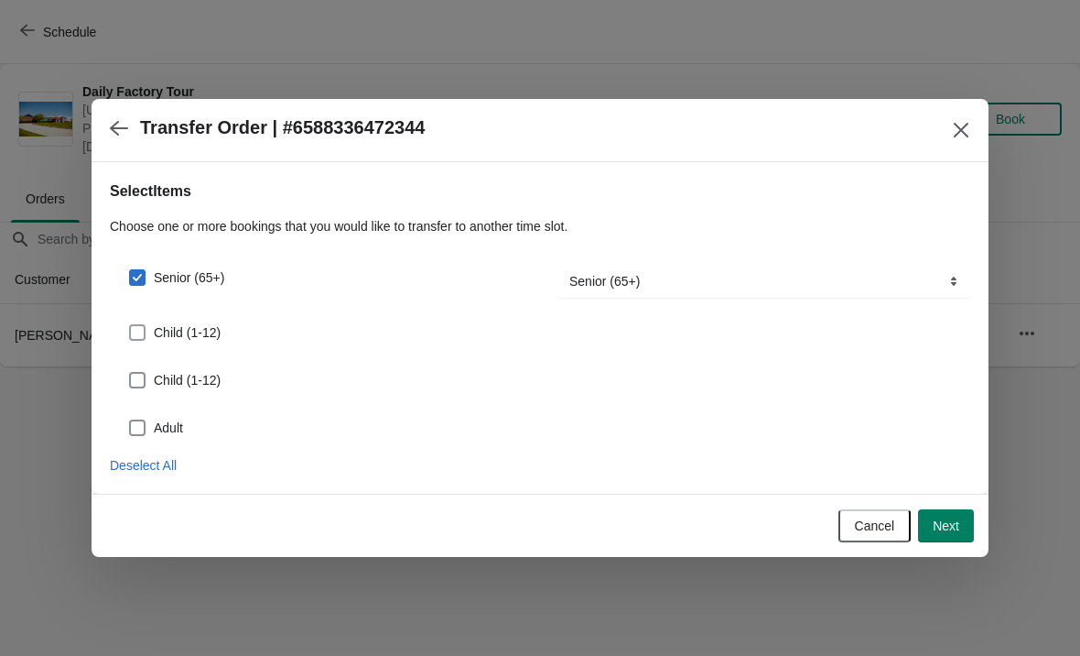
click at [140, 329] on span at bounding box center [137, 332] width 16 height 16
click at [130, 325] on input "Child (1-12)" at bounding box center [129, 324] width 1 height 1
checkbox input "true"
select select "Child (1-12)"
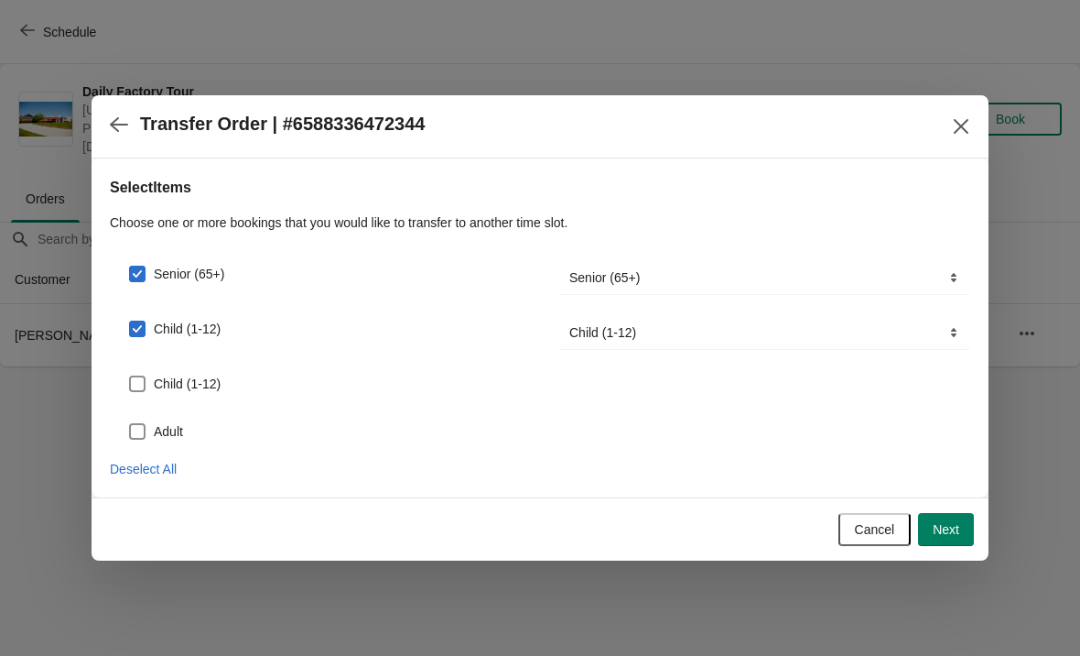
click at [144, 385] on span at bounding box center [137, 383] width 16 height 16
click at [130, 376] on input "Child (1-12)" at bounding box center [129, 375] width 1 height 1
checkbox input "true"
select select "Child (1-12)"
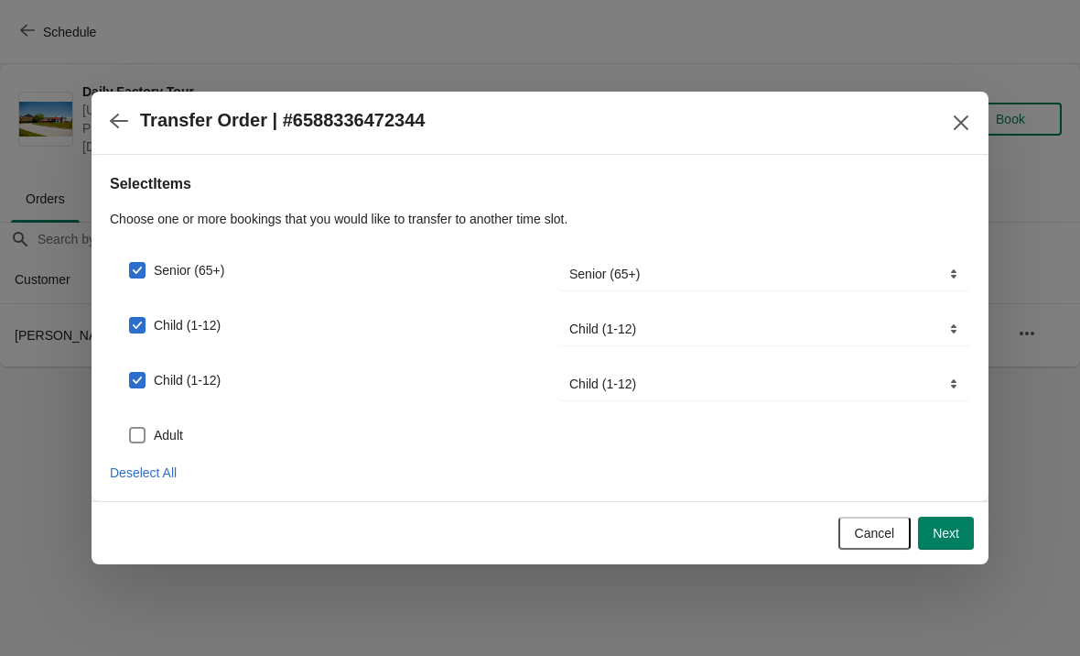
click at [143, 435] on span at bounding box center [137, 435] width 16 height 16
click at [130, 428] on input "Adult" at bounding box center [129, 427] width 1 height 1
checkbox input "true"
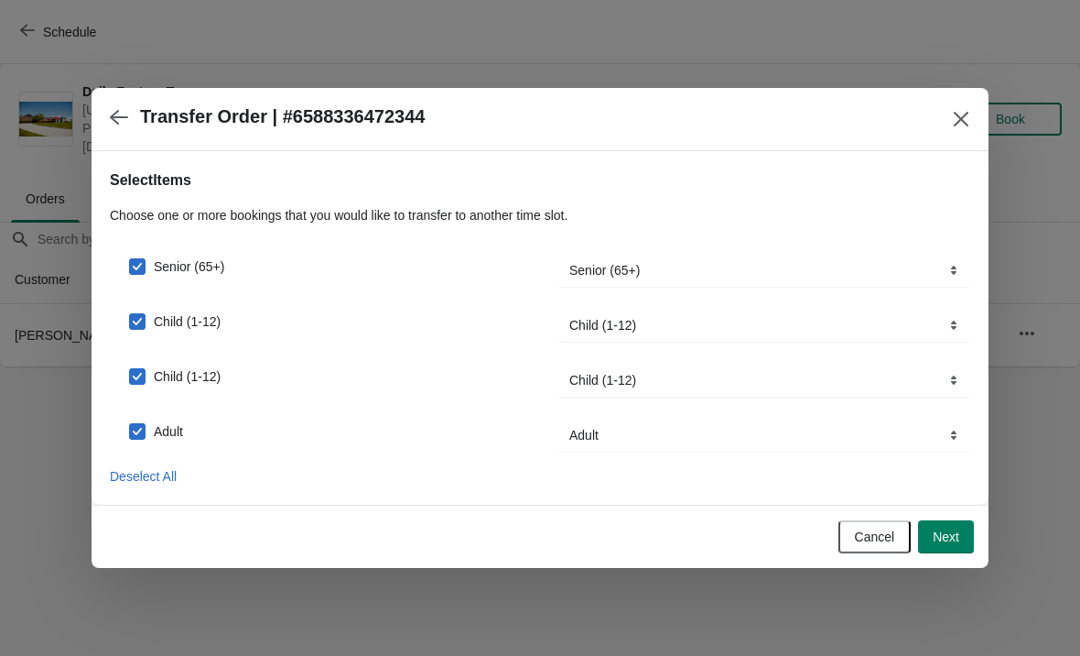
click at [959, 538] on span "Next" at bounding box center [946, 536] width 27 height 15
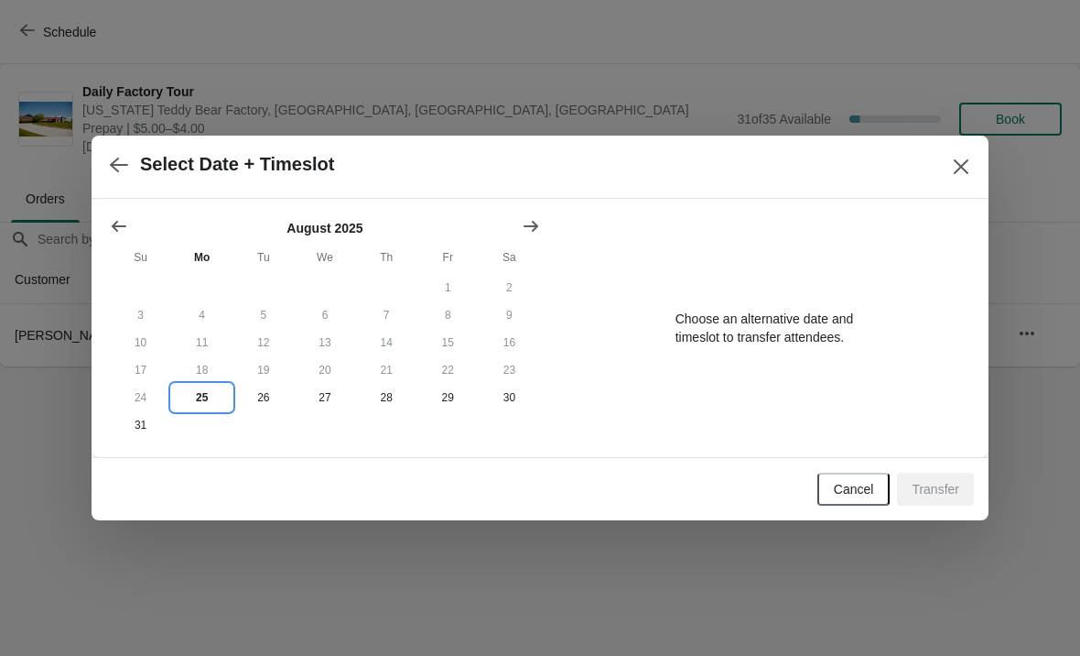
click at [211, 398] on button "25" at bounding box center [201, 397] width 61 height 27
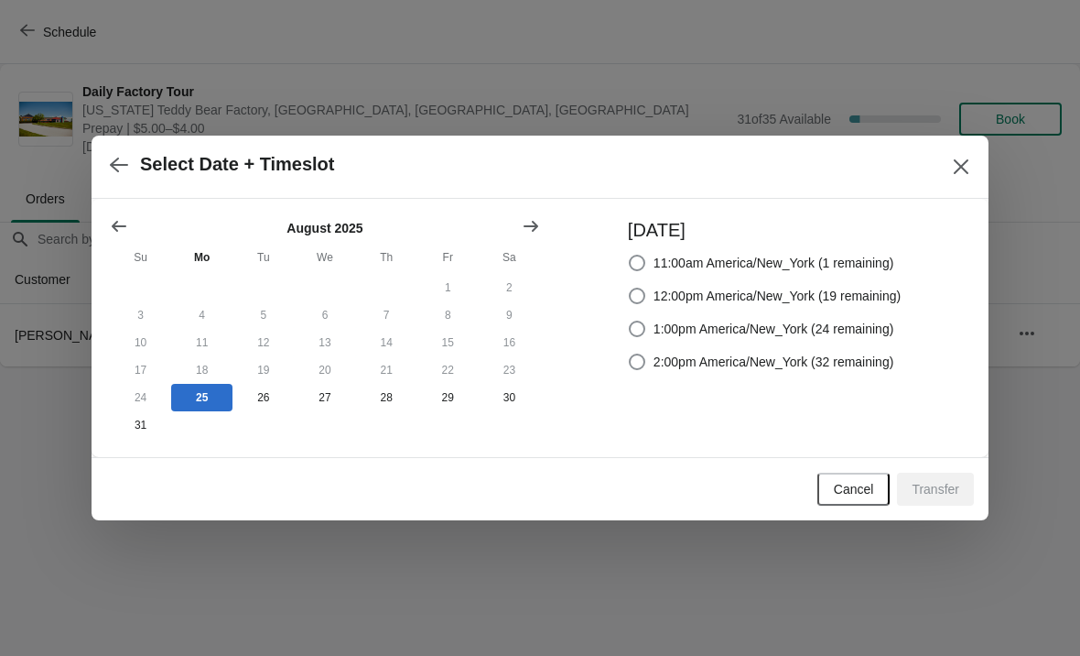
click at [634, 300] on span at bounding box center [637, 295] width 16 height 16
click at [630, 288] on input "12:00pm America/New_York (19 remaining)" at bounding box center [629, 287] width 1 height 1
radio input "true"
click at [945, 492] on span "Transfer" at bounding box center [936, 489] width 48 height 15
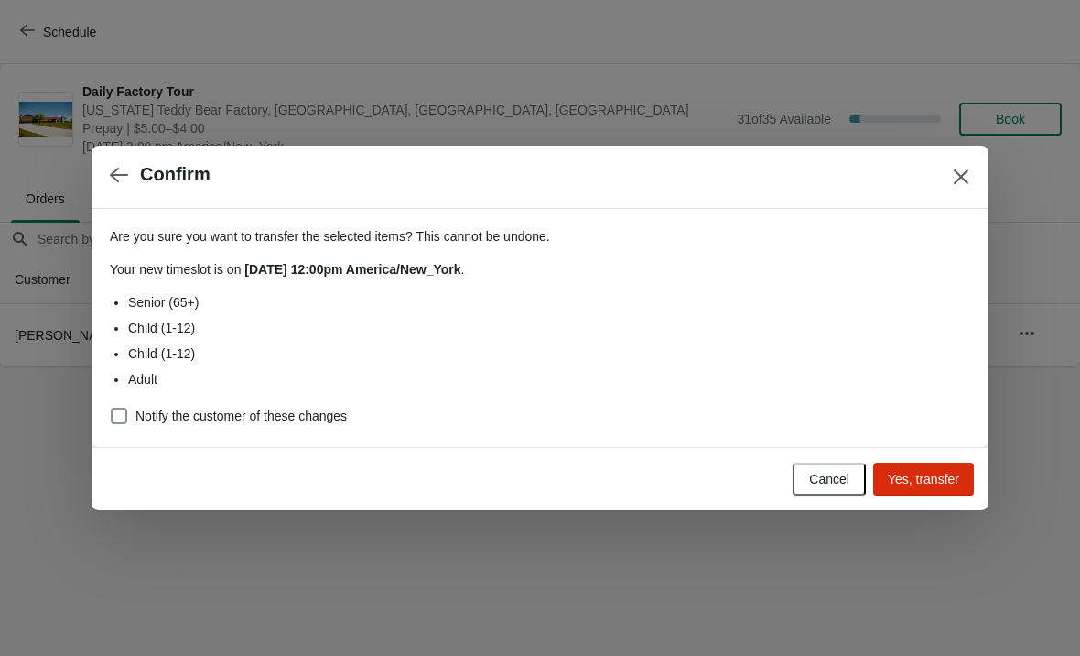
click at [927, 482] on span "Yes, transfer" at bounding box center [923, 479] width 71 height 15
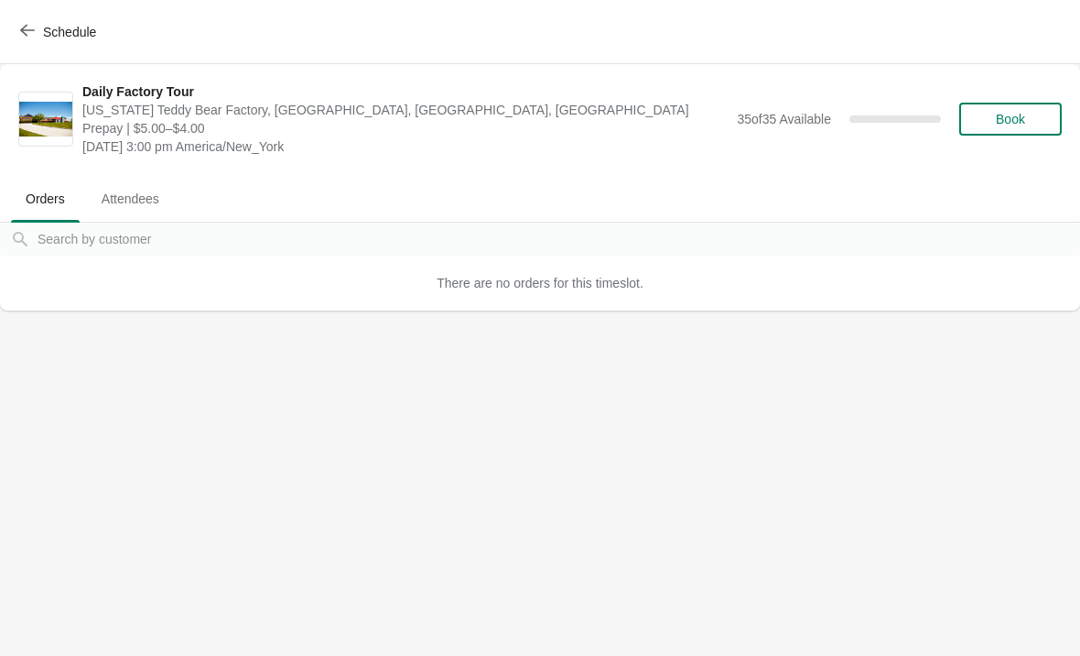
click at [45, 46] on button "Schedule" at bounding box center [60, 32] width 102 height 33
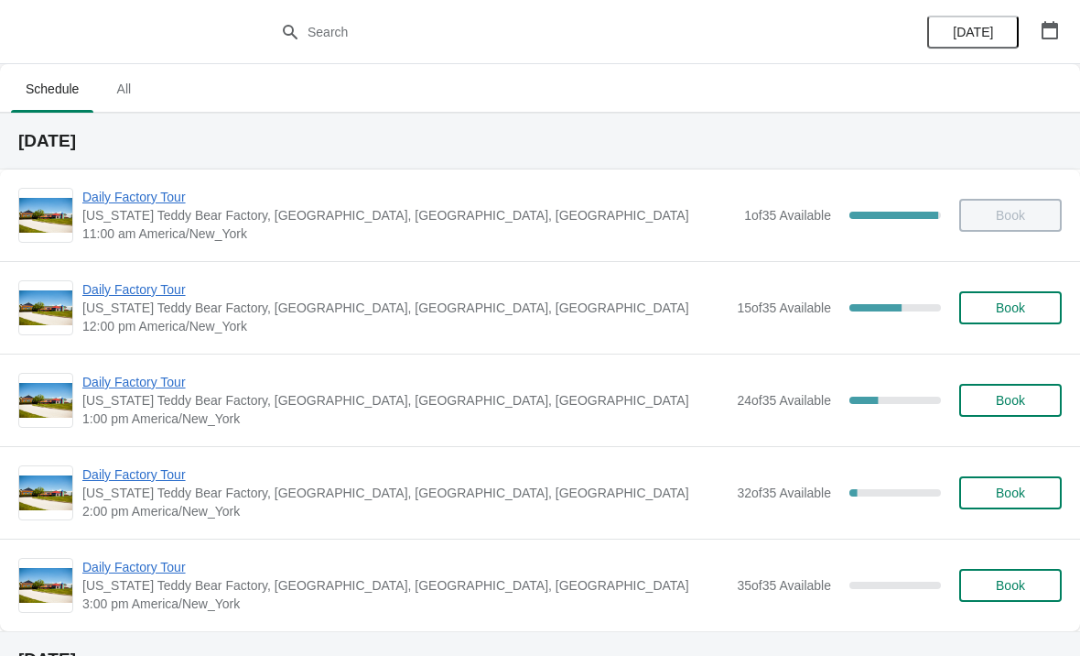
click at [131, 560] on span "Daily Factory Tour" at bounding box center [404, 567] width 645 height 18
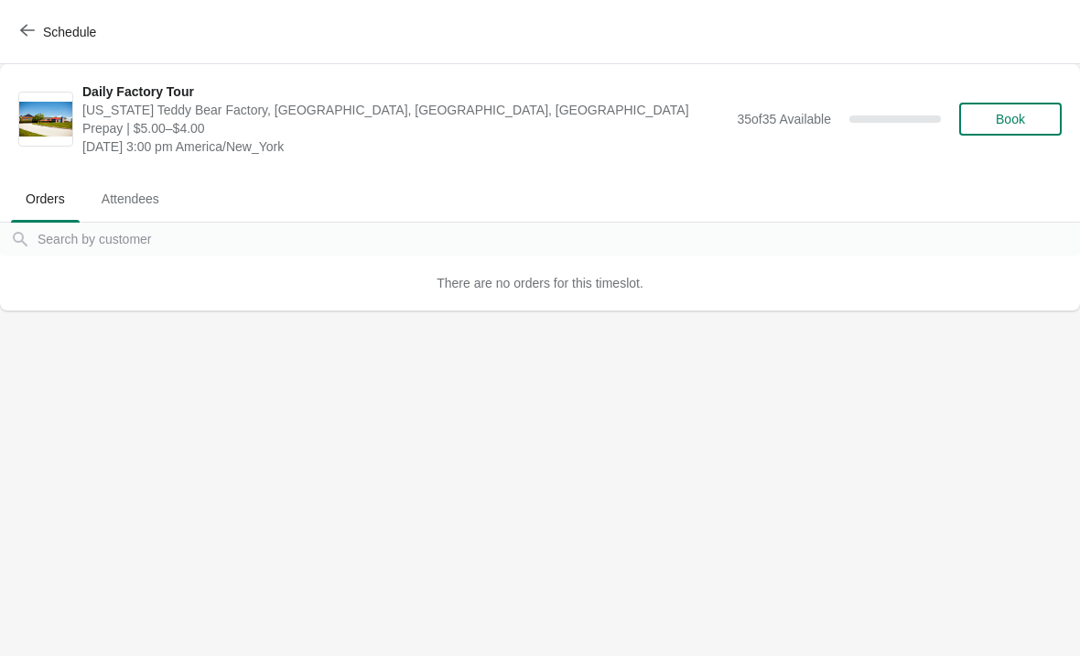
click at [16, 39] on button "Schedule" at bounding box center [60, 32] width 102 height 33
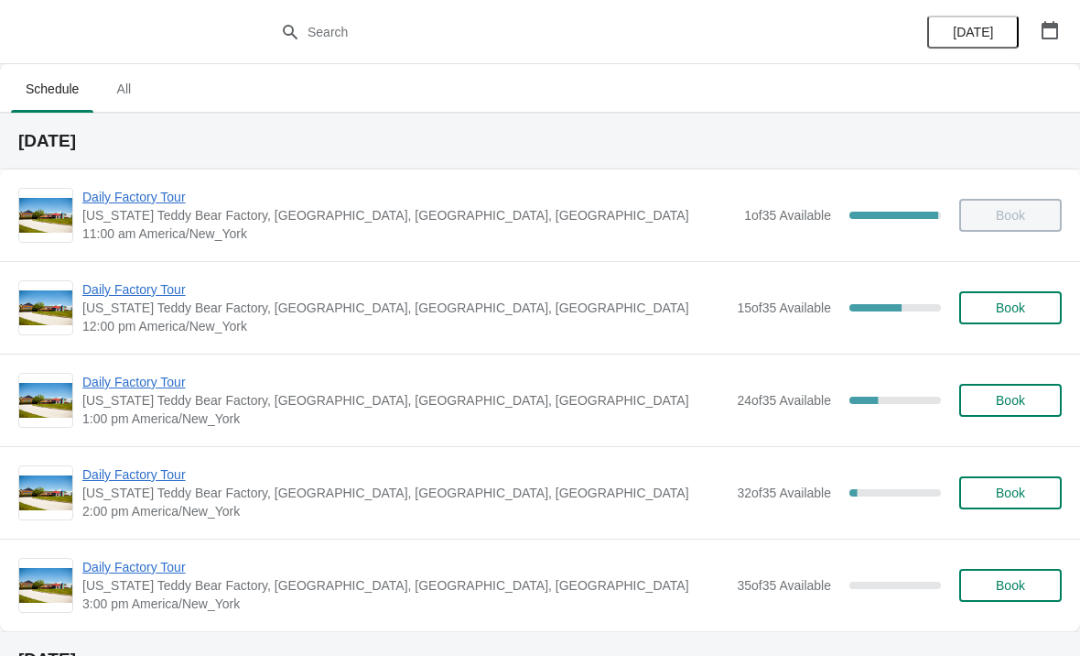
click at [125, 309] on span "[US_STATE] Teddy Bear Factory, [GEOGRAPHIC_DATA], [GEOGRAPHIC_DATA], [GEOGRAPHI…" at bounding box center [404, 307] width 645 height 18
click at [124, 290] on span "Daily Factory Tour" at bounding box center [404, 289] width 645 height 18
click at [119, 297] on span "Daily Factory Tour" at bounding box center [404, 289] width 645 height 18
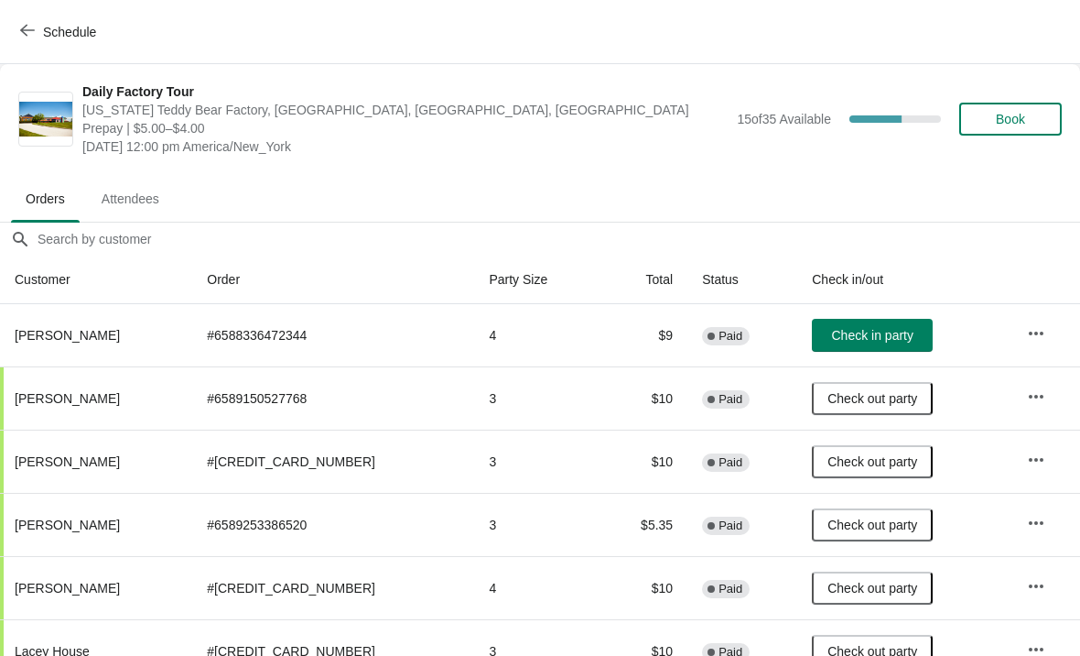
click at [869, 328] on span "Check in party" at bounding box center [872, 335] width 81 height 15
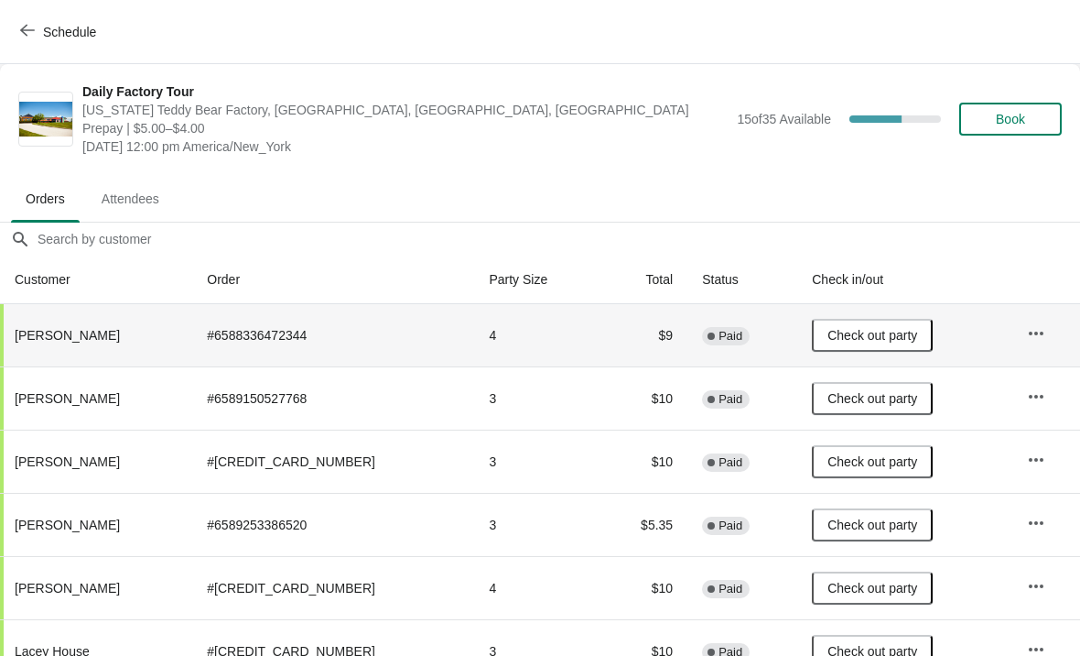
scroll to position [1, 0]
click at [41, 27] on span "Schedule" at bounding box center [60, 31] width 72 height 17
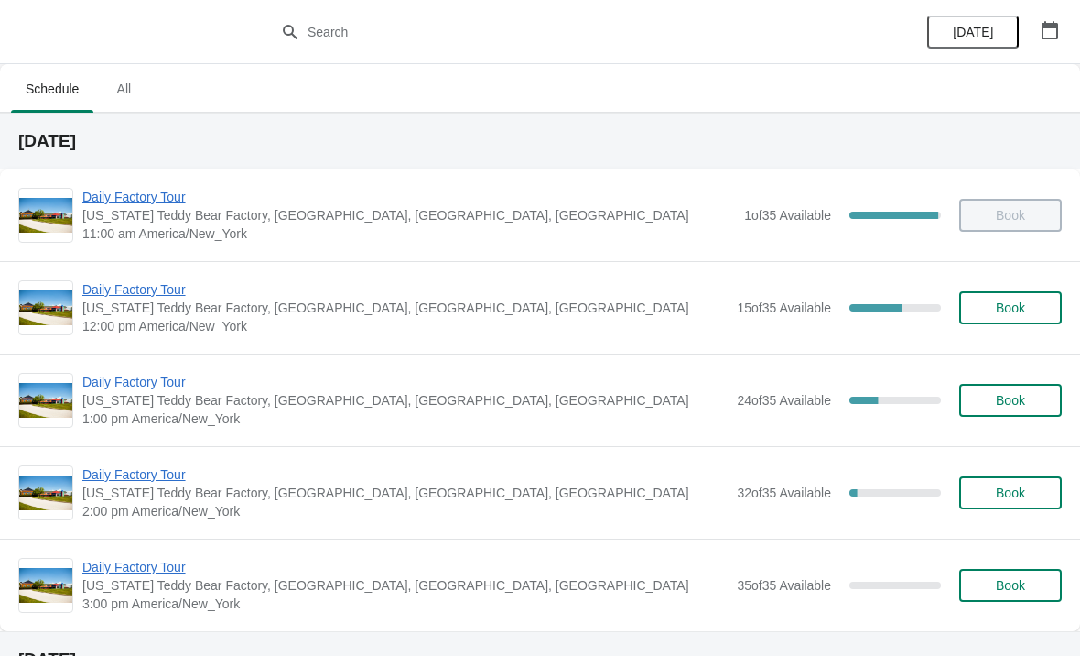
click at [181, 388] on span "Daily Factory Tour" at bounding box center [404, 382] width 645 height 18
